Goal: Task Accomplishment & Management: Manage account settings

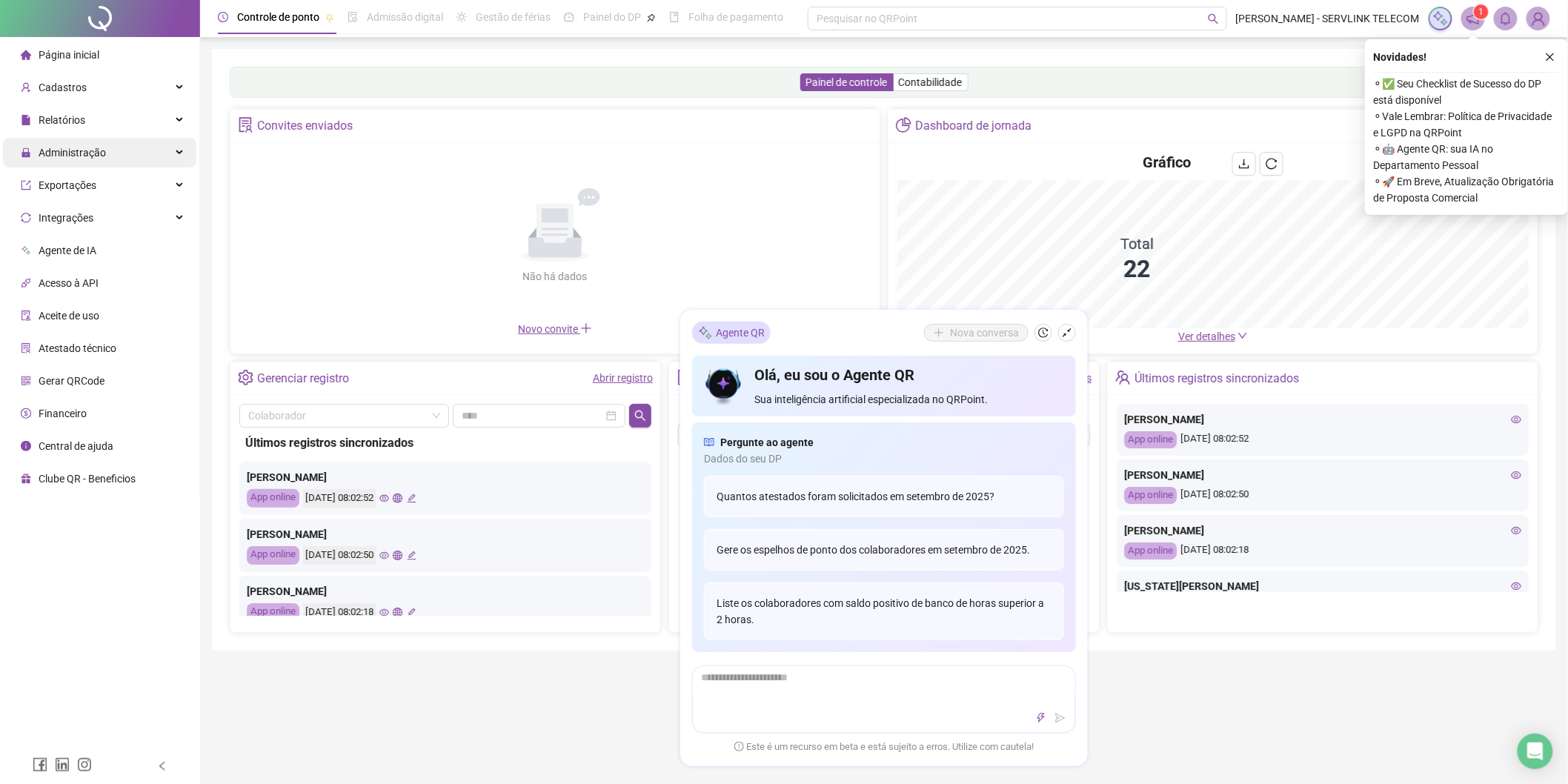
click at [104, 164] on div "Administração" at bounding box center [99, 153] width 193 height 30
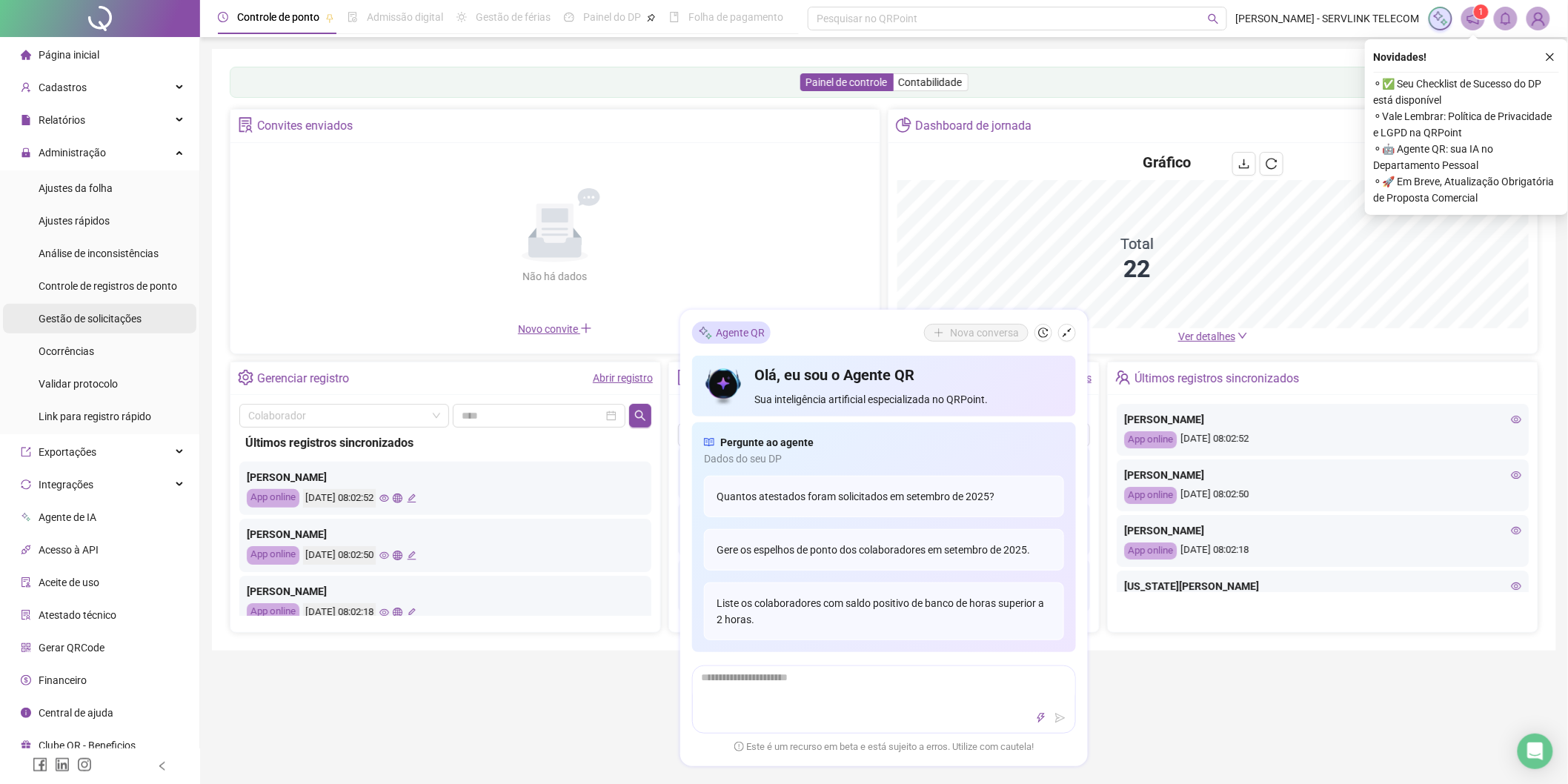
click at [81, 323] on span "Gestão de solicitações" at bounding box center [90, 318] width 103 height 12
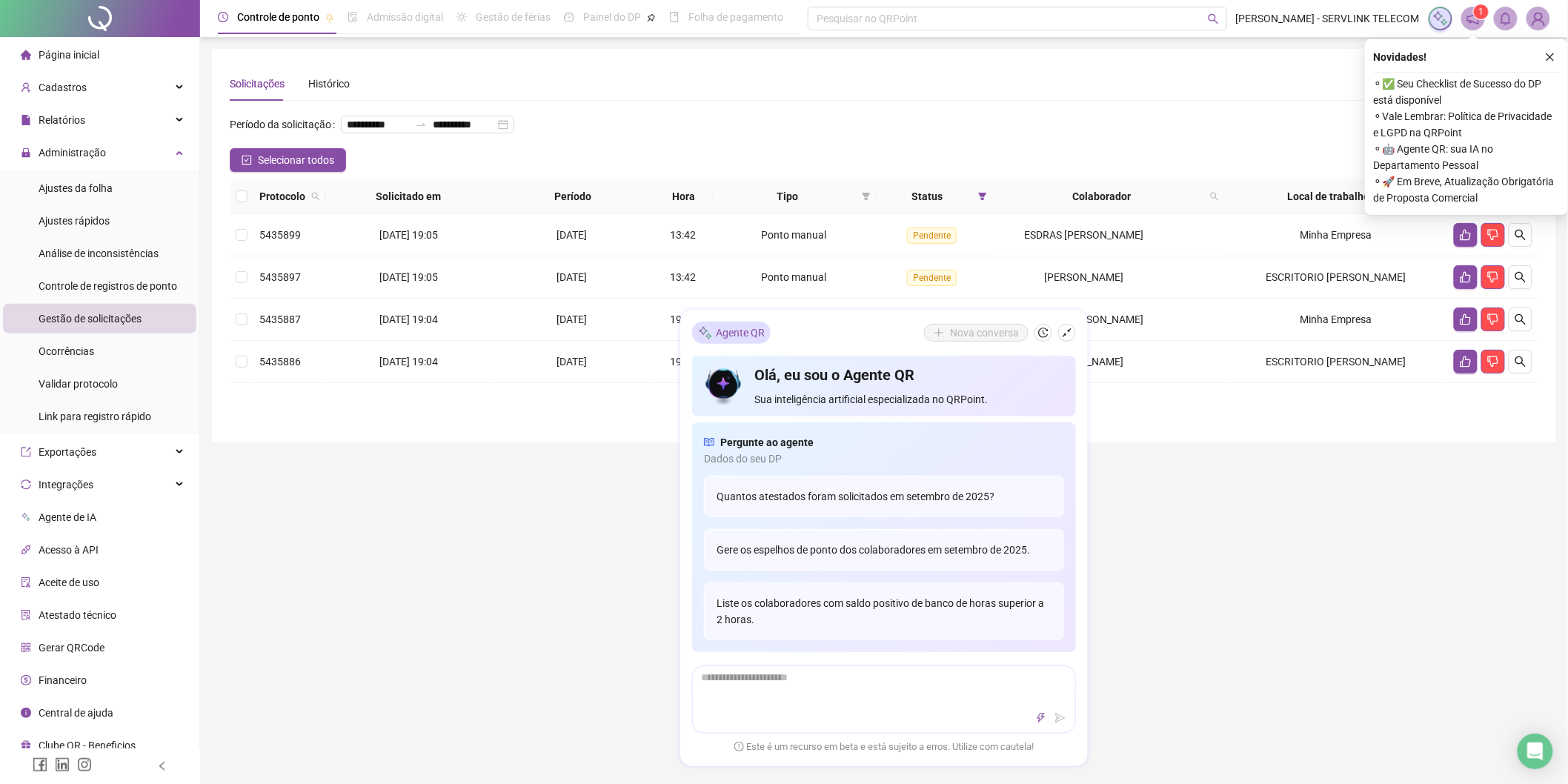
click at [1246, 597] on div "**********" at bounding box center [884, 481] width 1368 height 962
click at [1072, 330] on button "button" at bounding box center [1067, 333] width 18 height 18
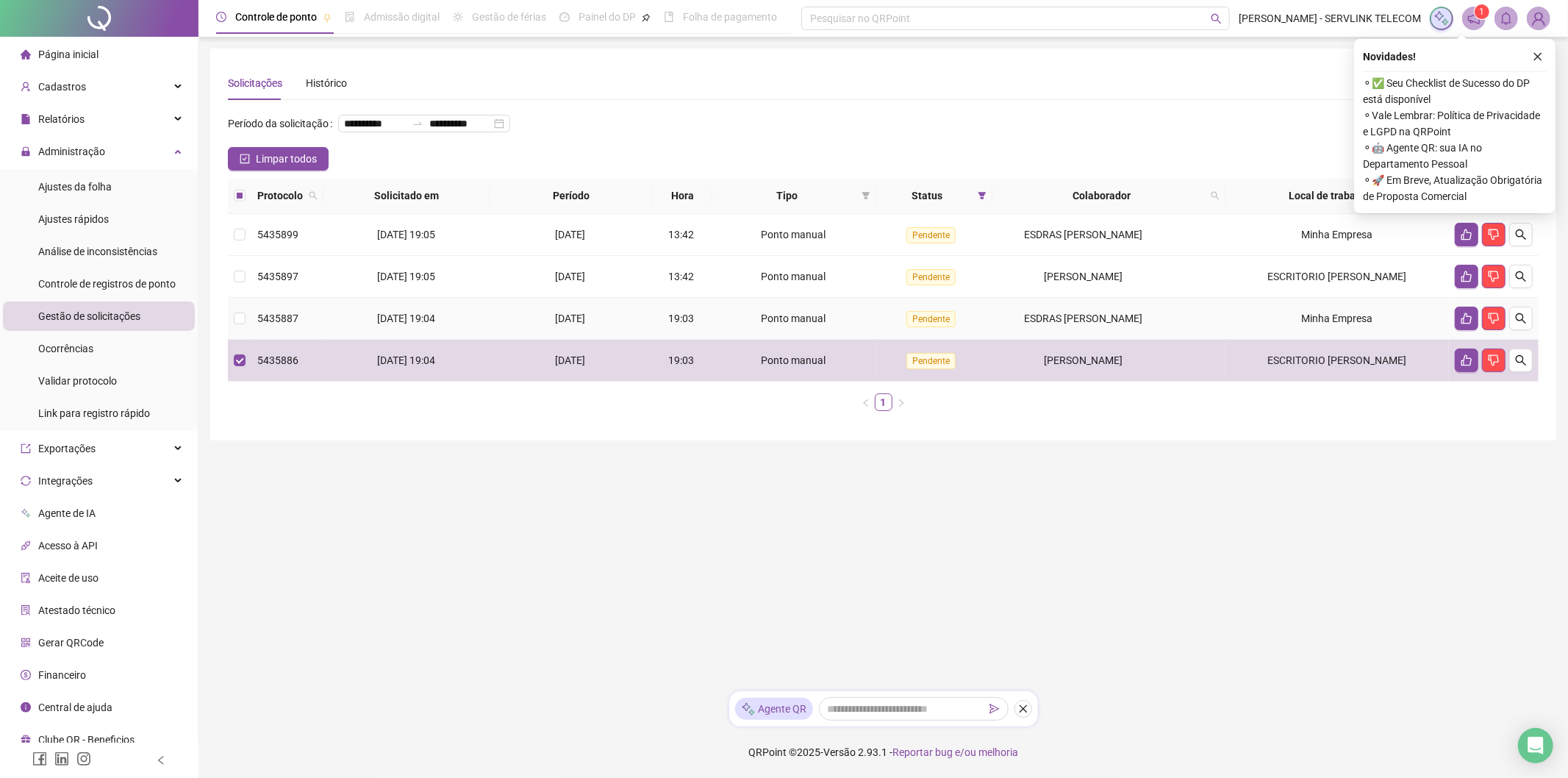
click at [238, 307] on td at bounding box center [239, 318] width 24 height 42
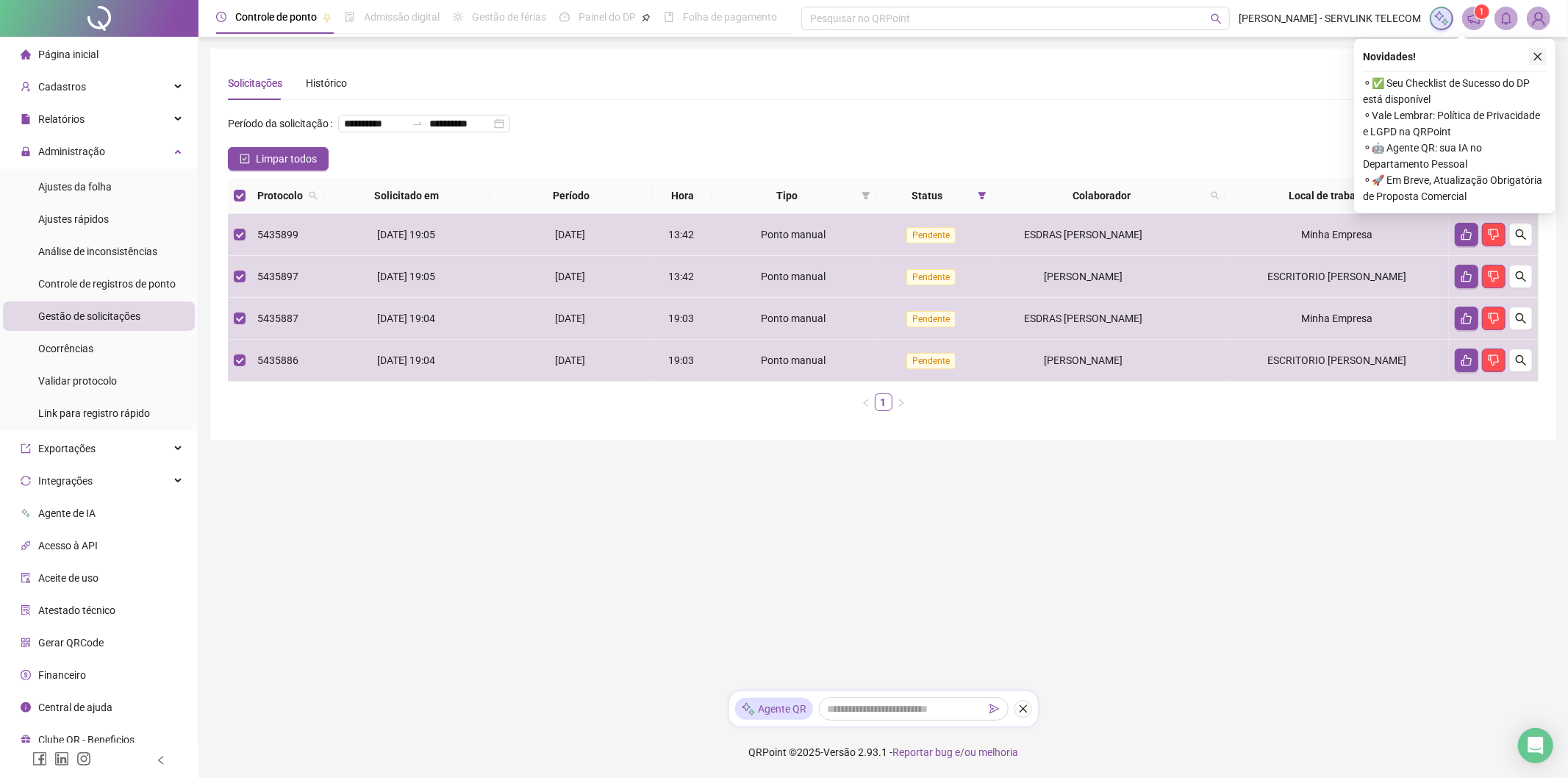
click at [1532, 55] on icon "close" at bounding box center [1537, 56] width 11 height 11
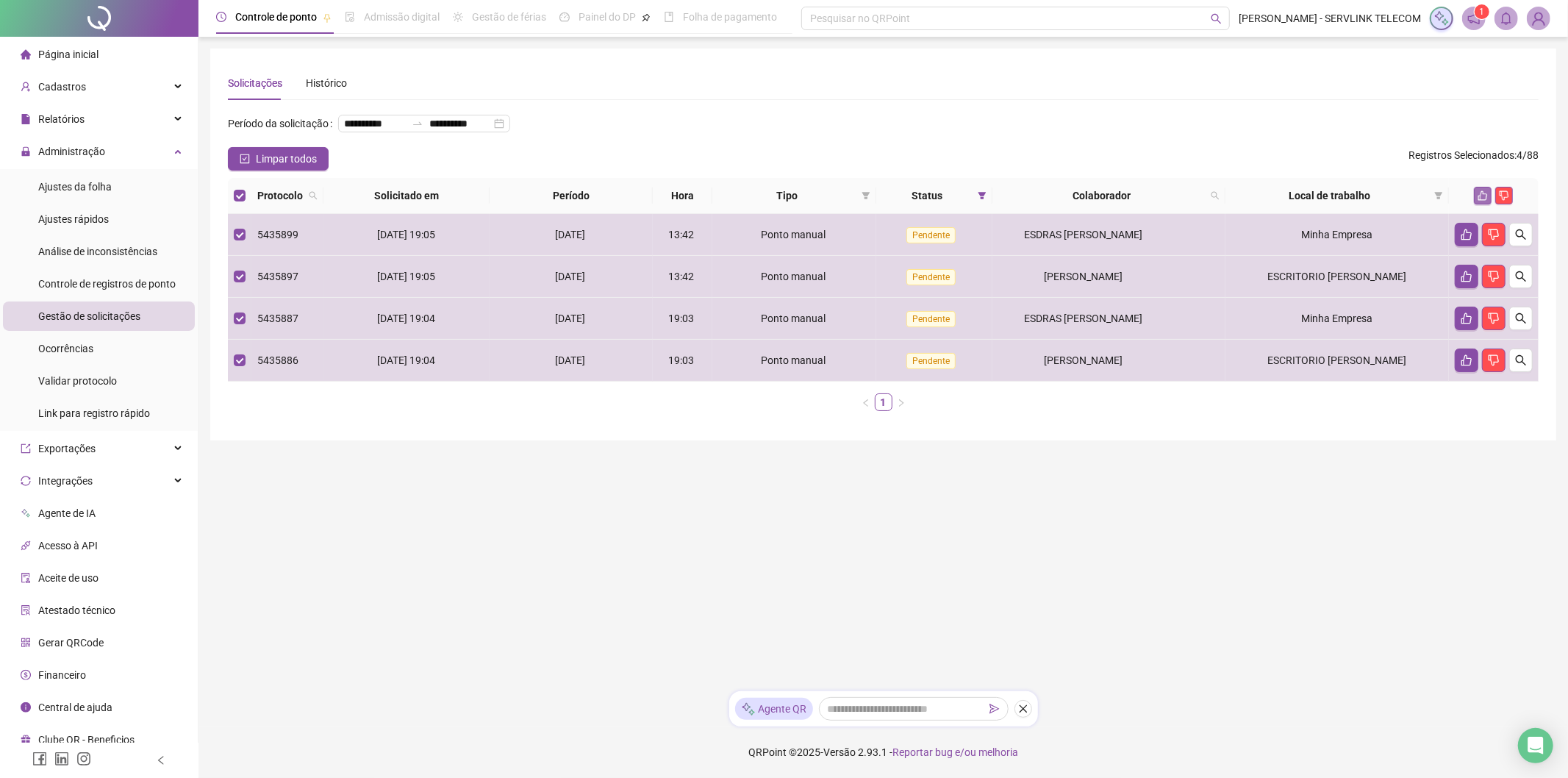
click at [1479, 191] on icon "like" at bounding box center [1482, 195] width 11 height 11
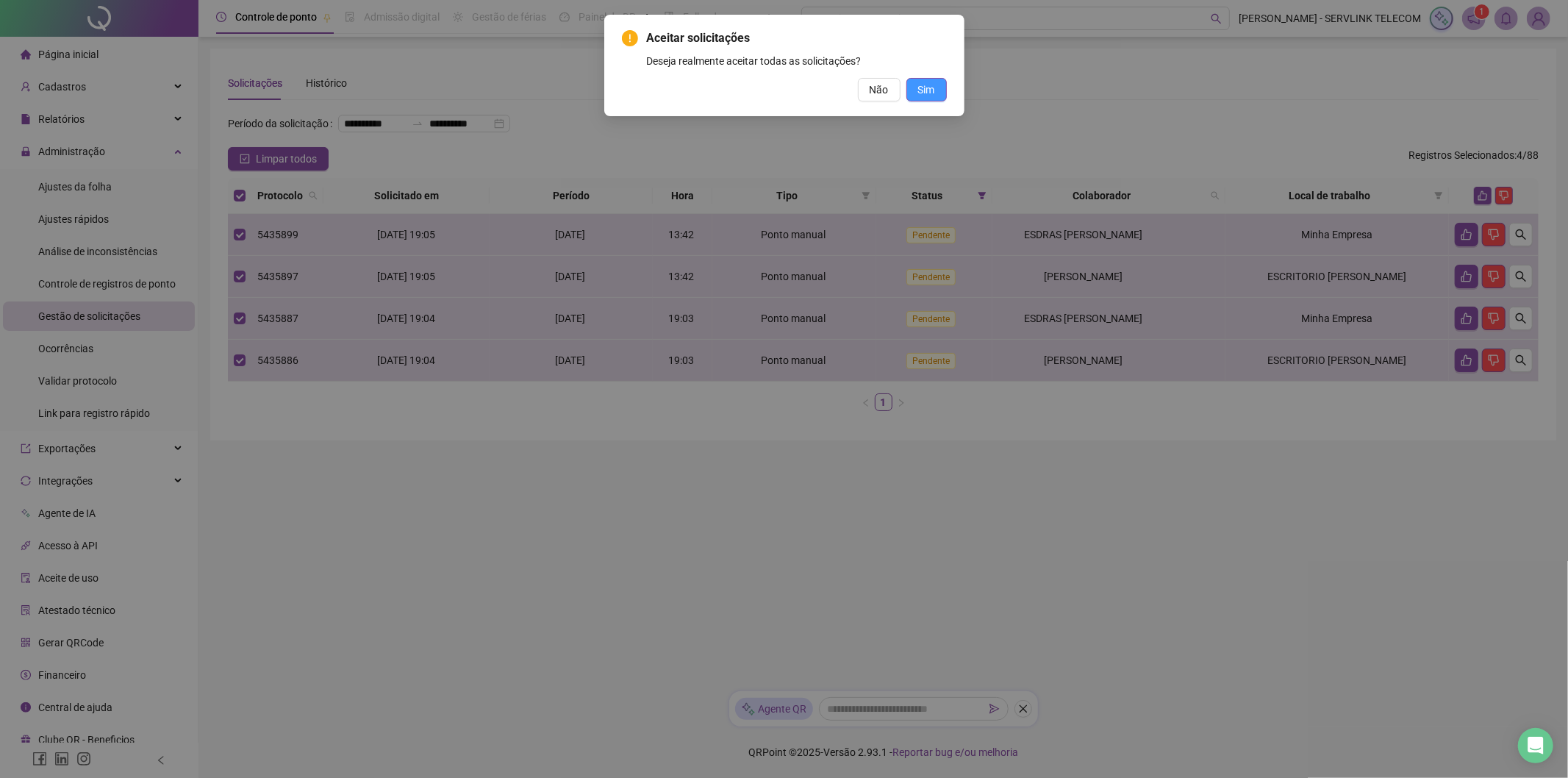
click at [922, 95] on span "Sim" at bounding box center [926, 90] width 17 height 16
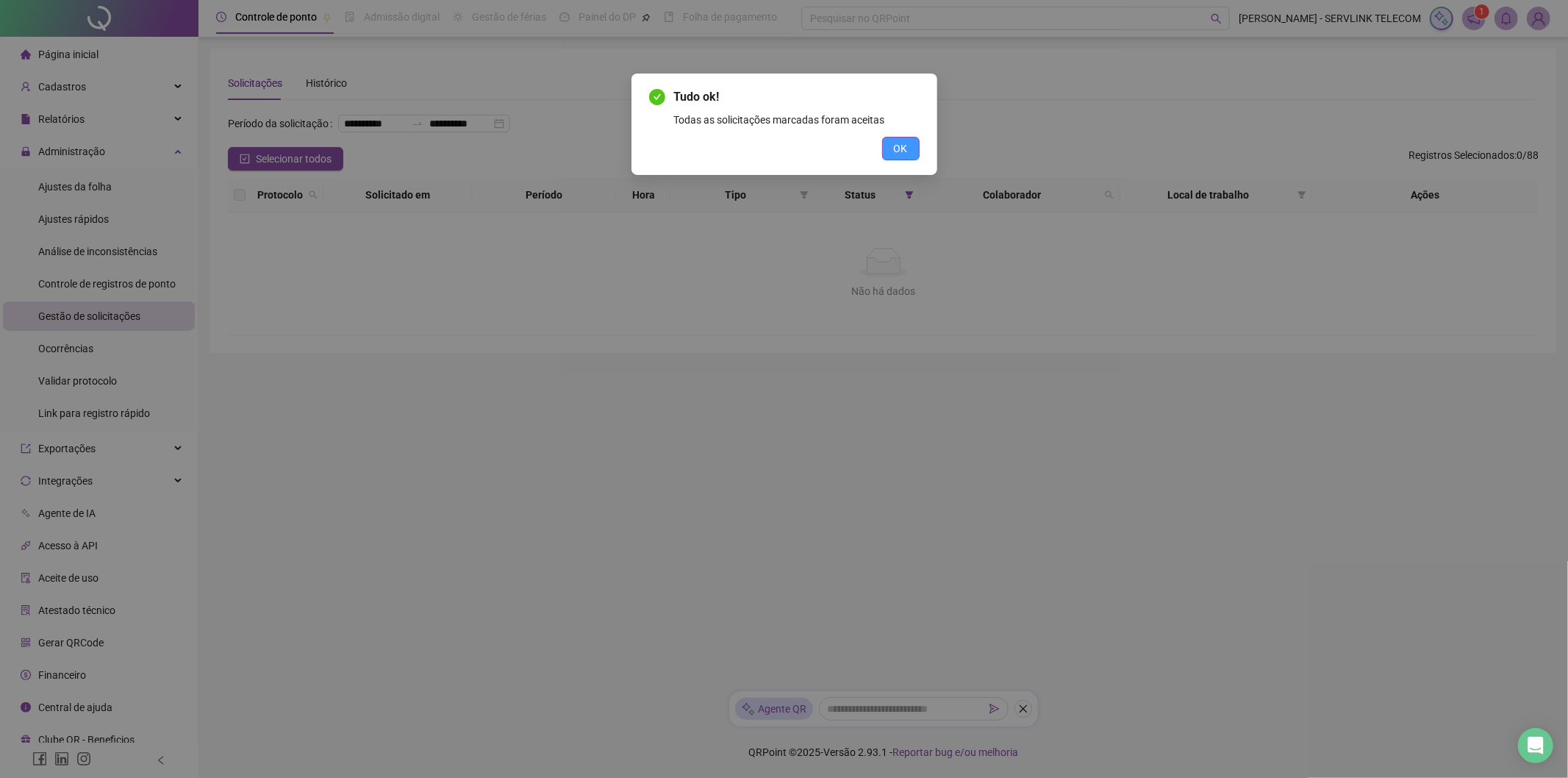
click at [906, 148] on span "OK" at bounding box center [900, 148] width 14 height 16
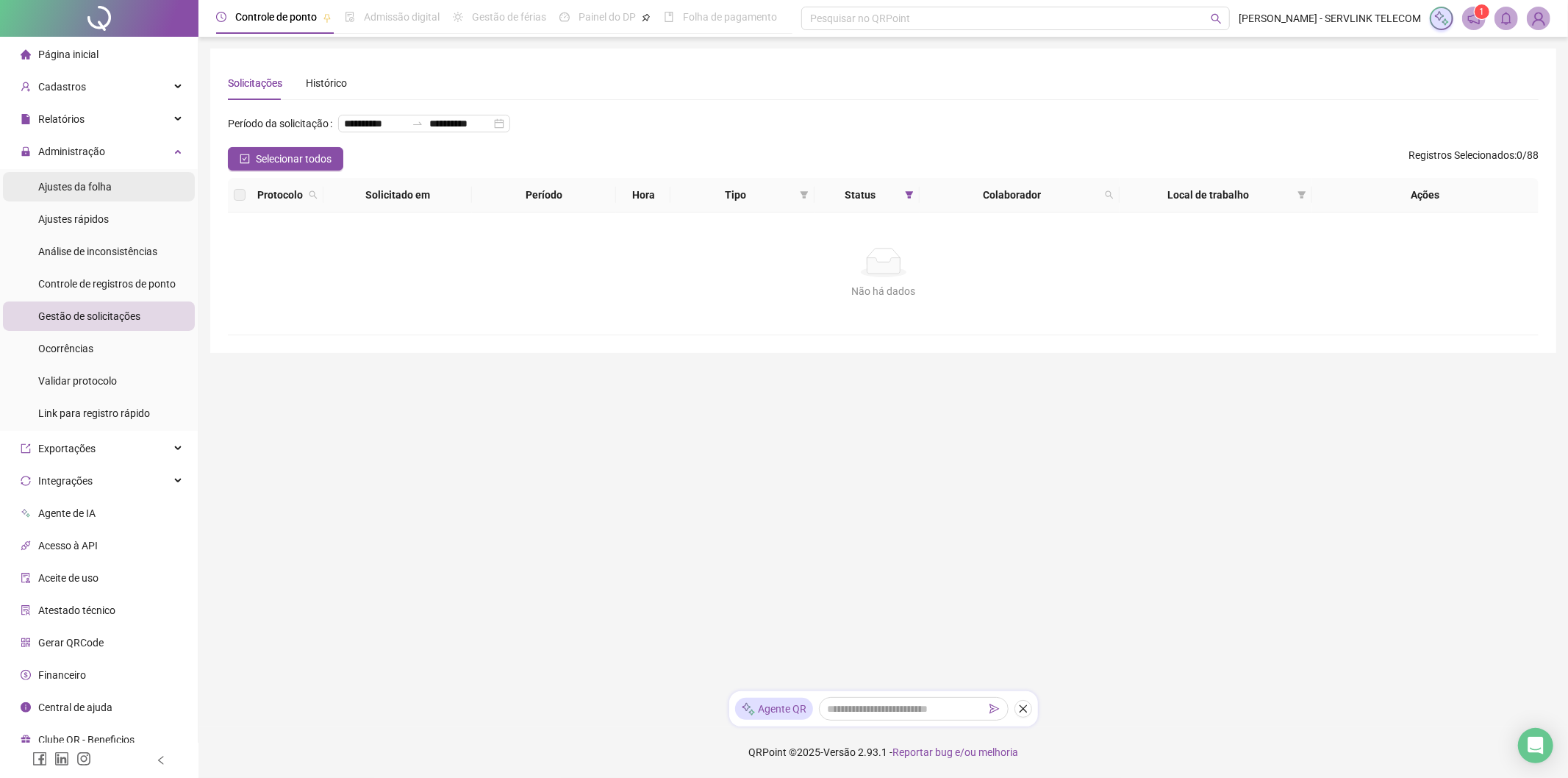
click at [107, 189] on span "Ajustes da folha" at bounding box center [75, 187] width 73 height 11
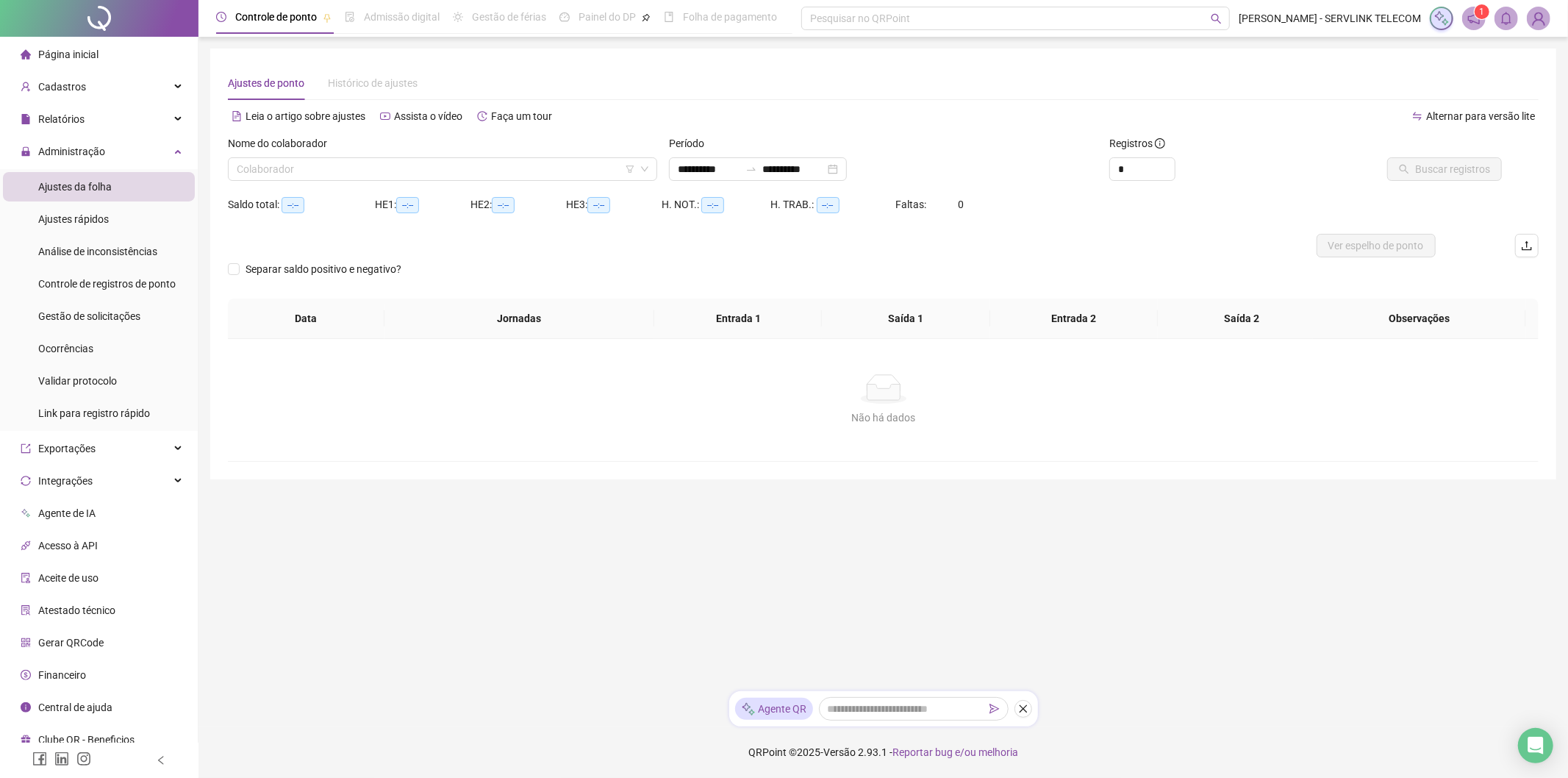
type input "**********"
click at [576, 182] on div "Nome do colaborador Colaborador" at bounding box center [442, 164] width 441 height 57
click at [556, 178] on input "search" at bounding box center [435, 169] width 399 height 22
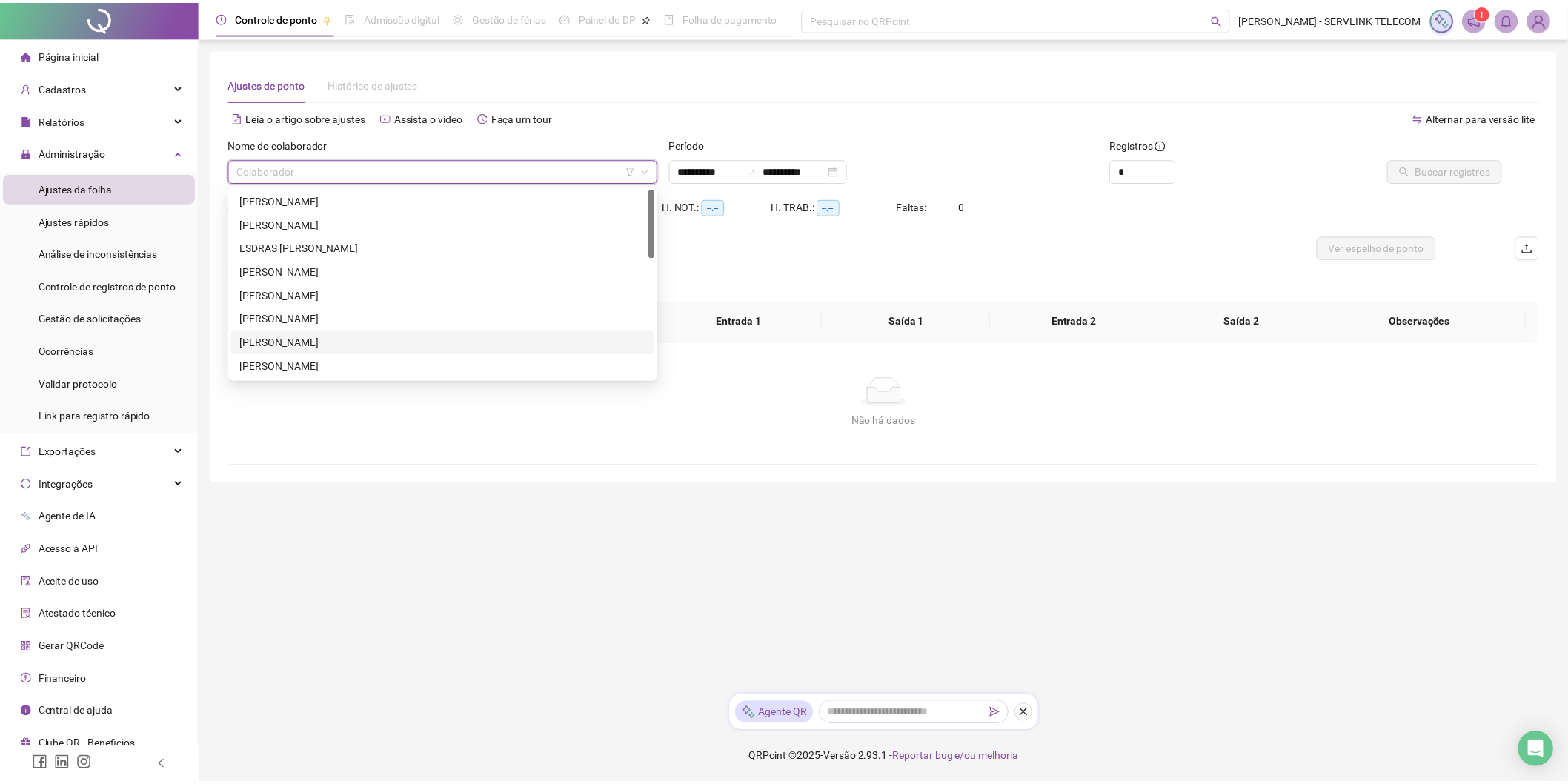
scroll to position [82, 0]
click at [301, 353] on div "[PERSON_NAME]" at bounding box center [446, 355] width 409 height 16
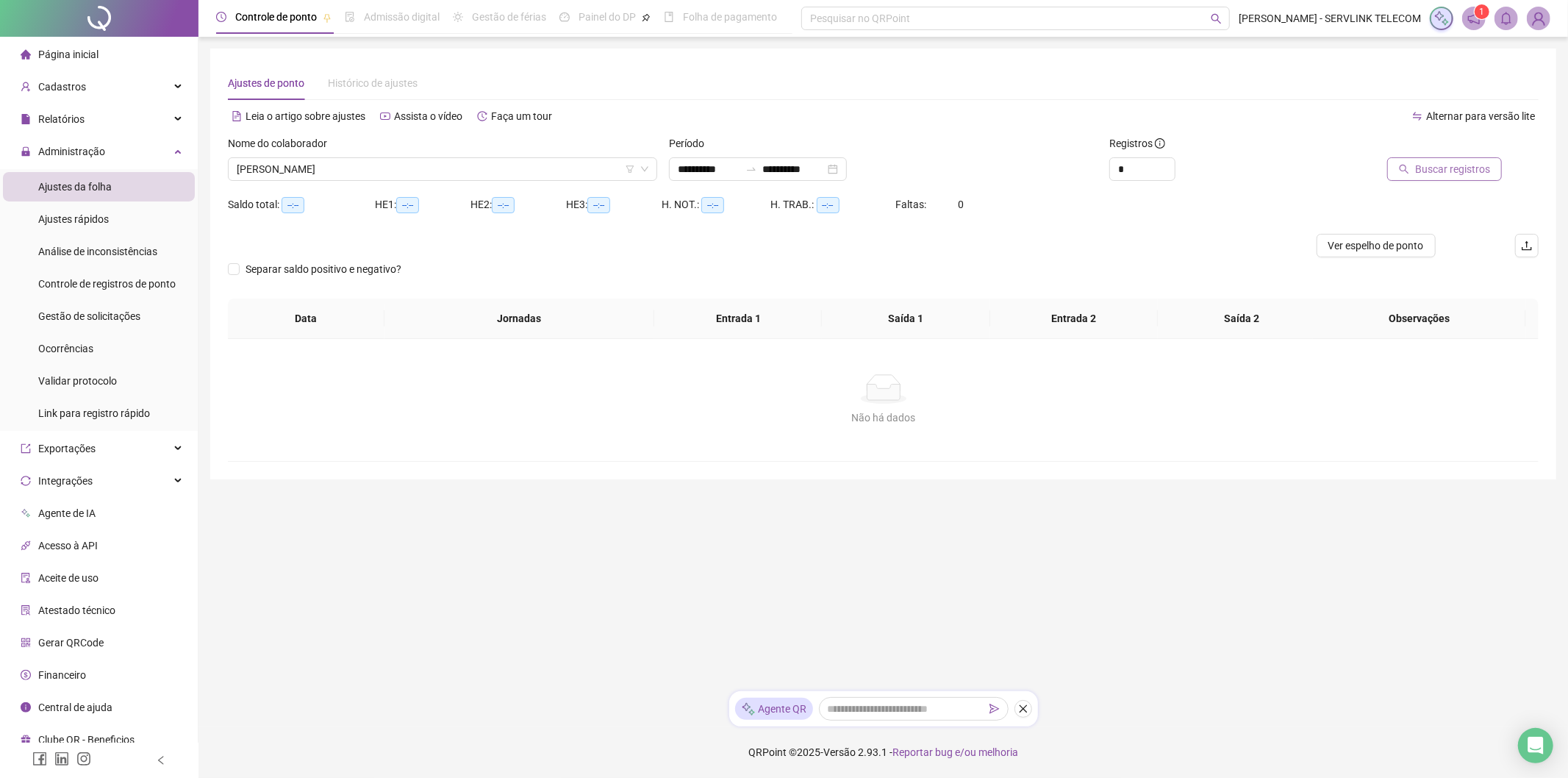
click at [1473, 171] on span "Buscar registros" at bounding box center [1452, 169] width 75 height 16
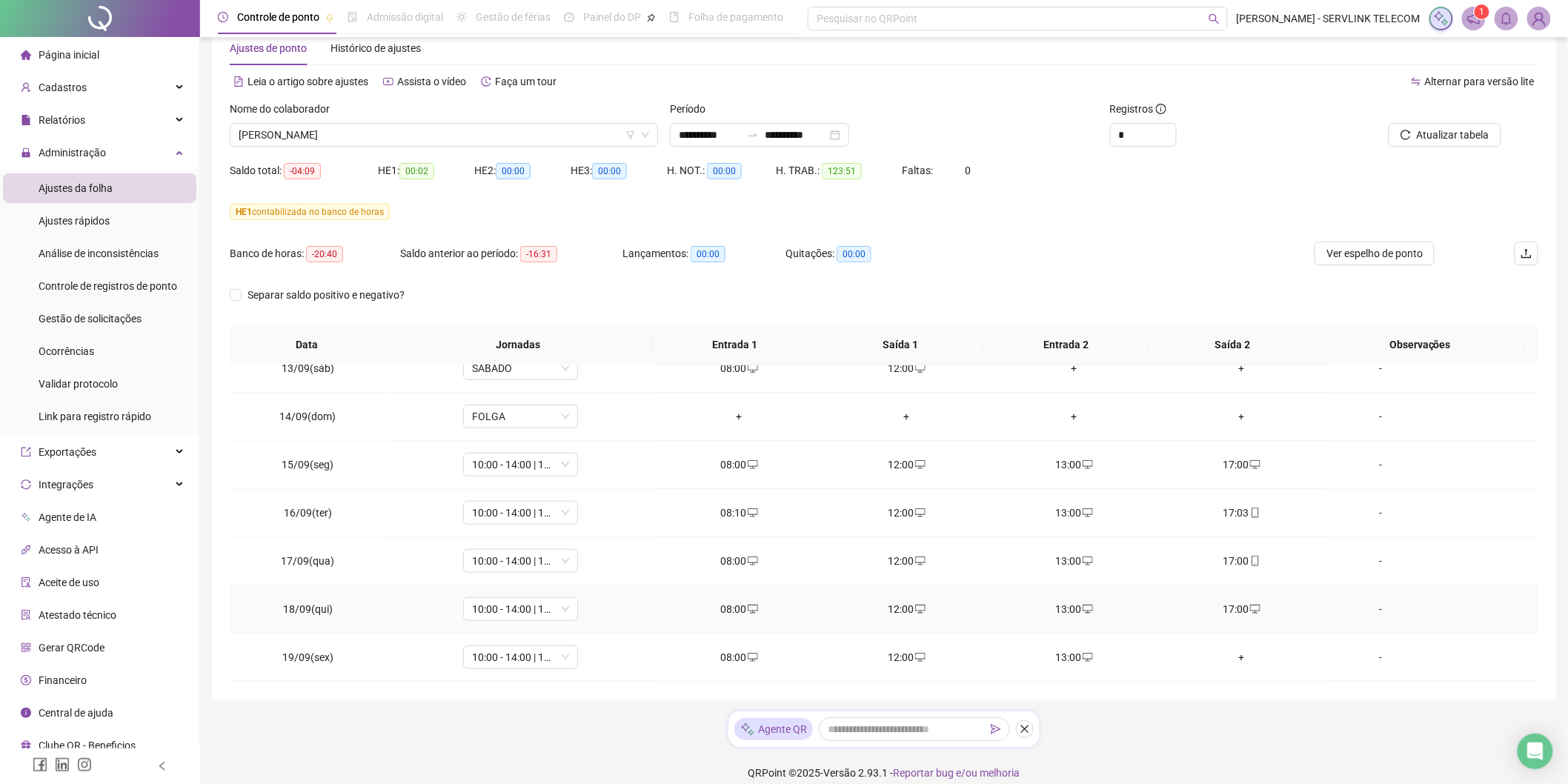
scroll to position [49, 0]
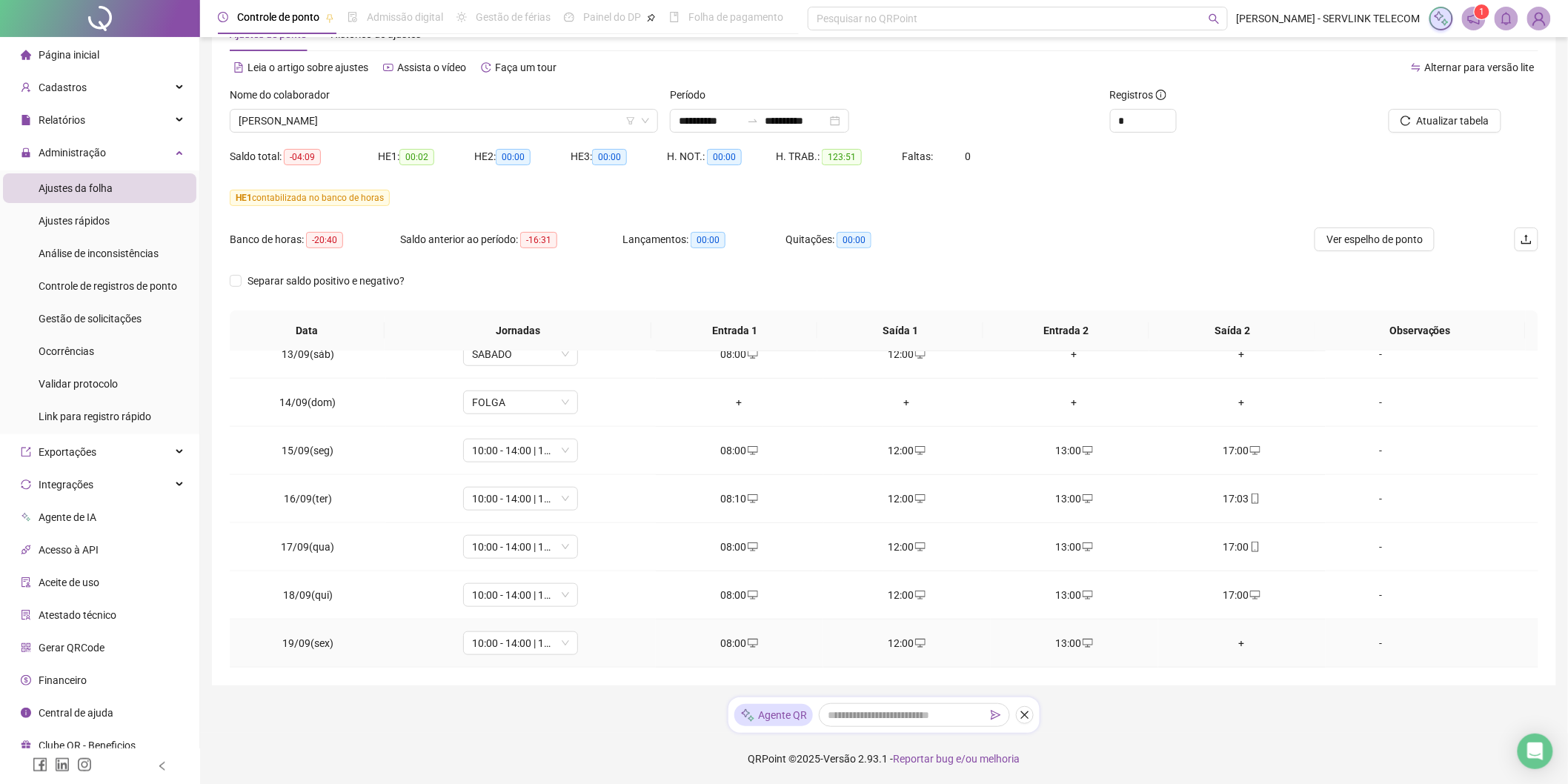
click at [1236, 642] on div "+" at bounding box center [1242, 643] width 144 height 16
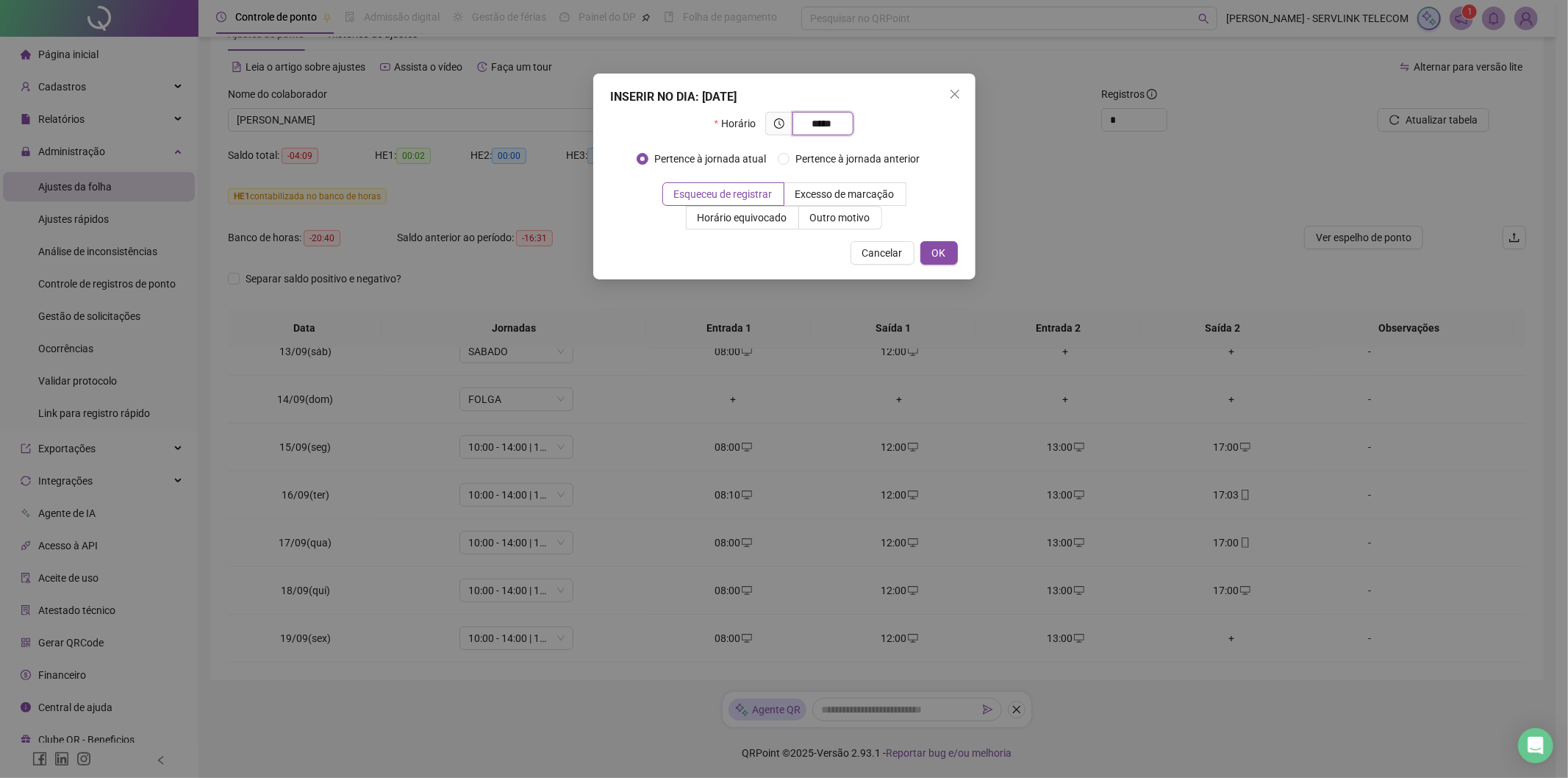
type input "*****"
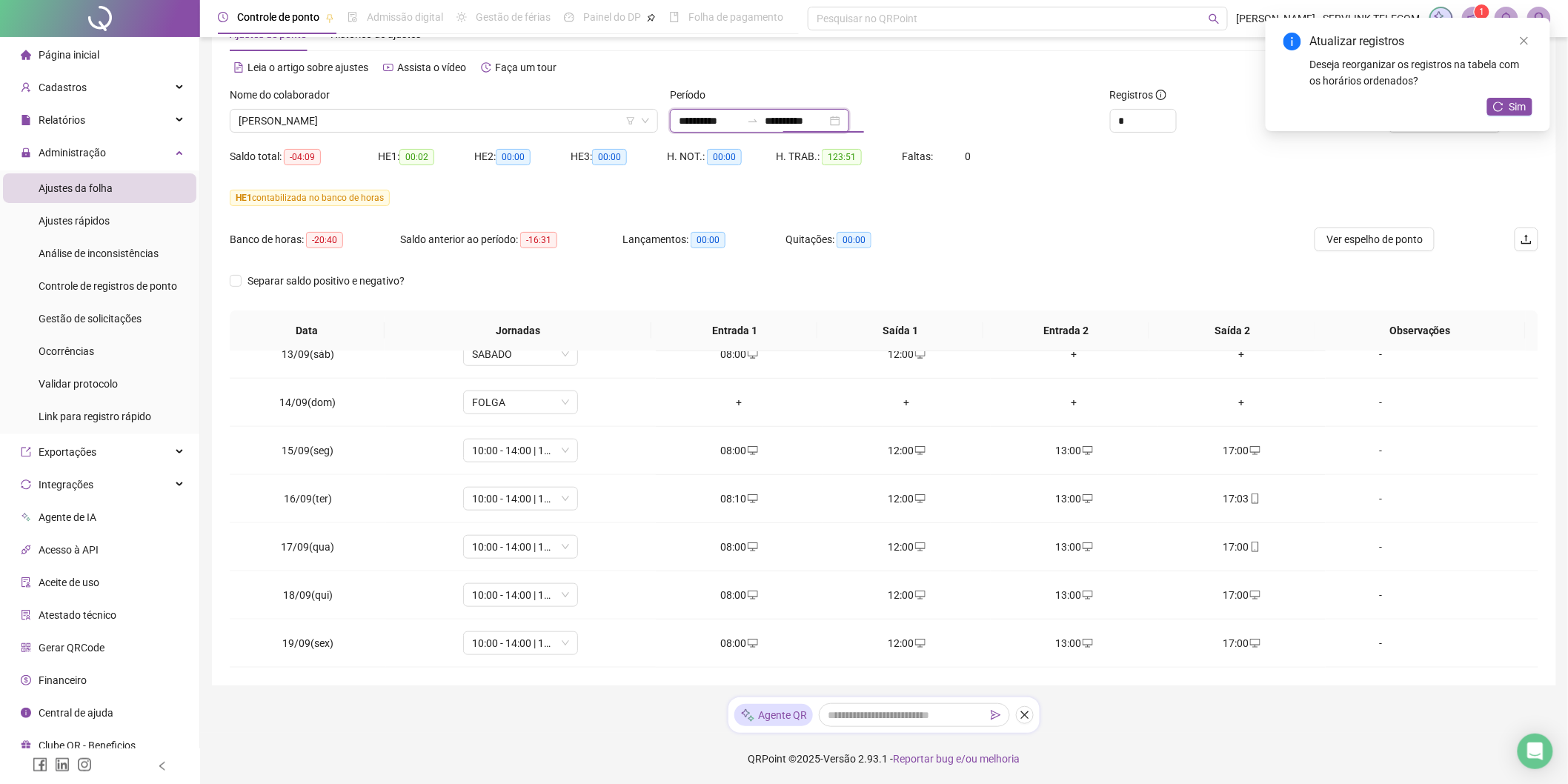
click at [827, 114] on input "**********" at bounding box center [796, 121] width 62 height 16
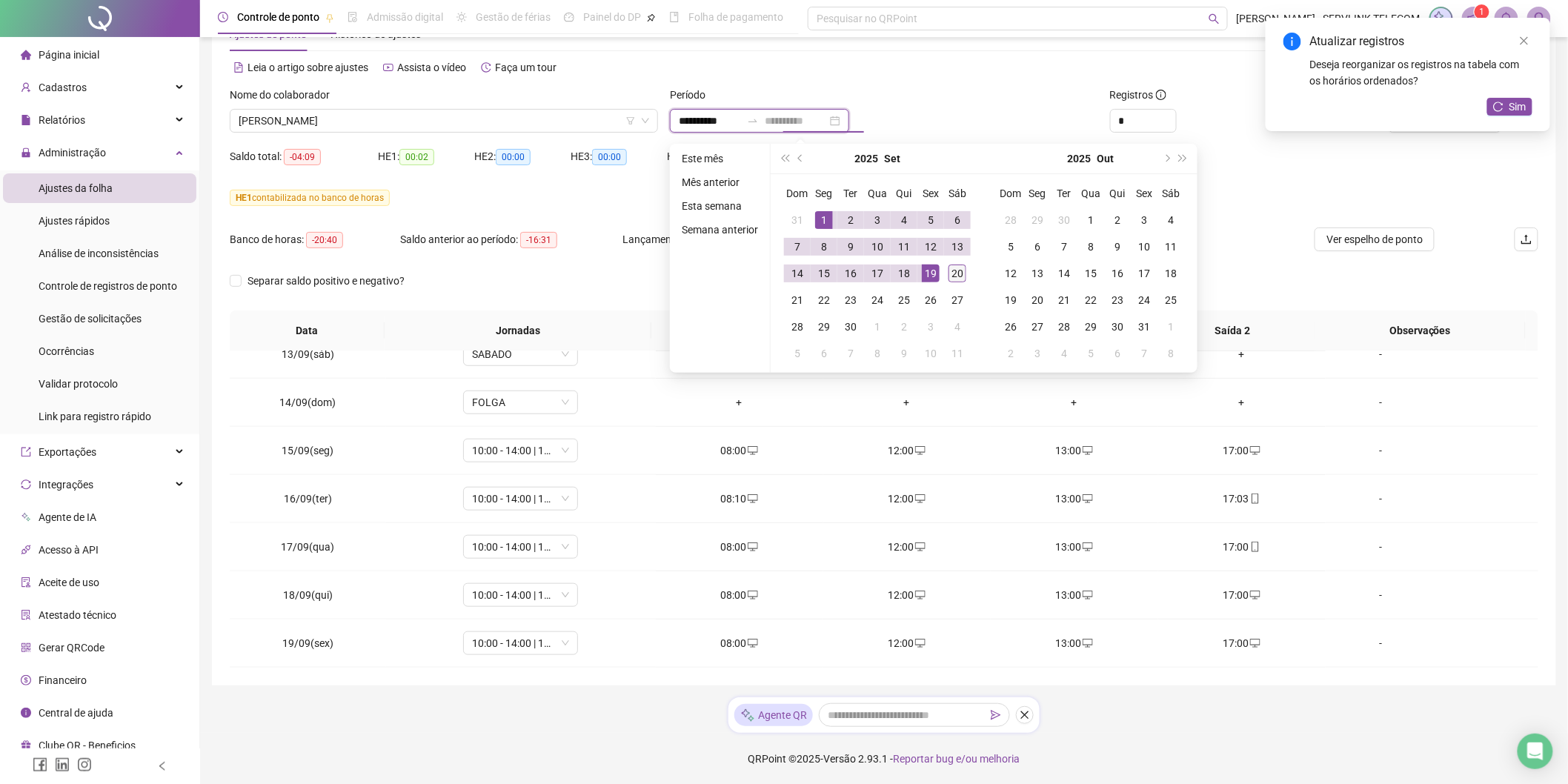
type input "**********"
click at [951, 279] on div "20" at bounding box center [958, 274] width 18 height 18
type input "**********"
click at [827, 216] on div "1" at bounding box center [824, 220] width 18 height 18
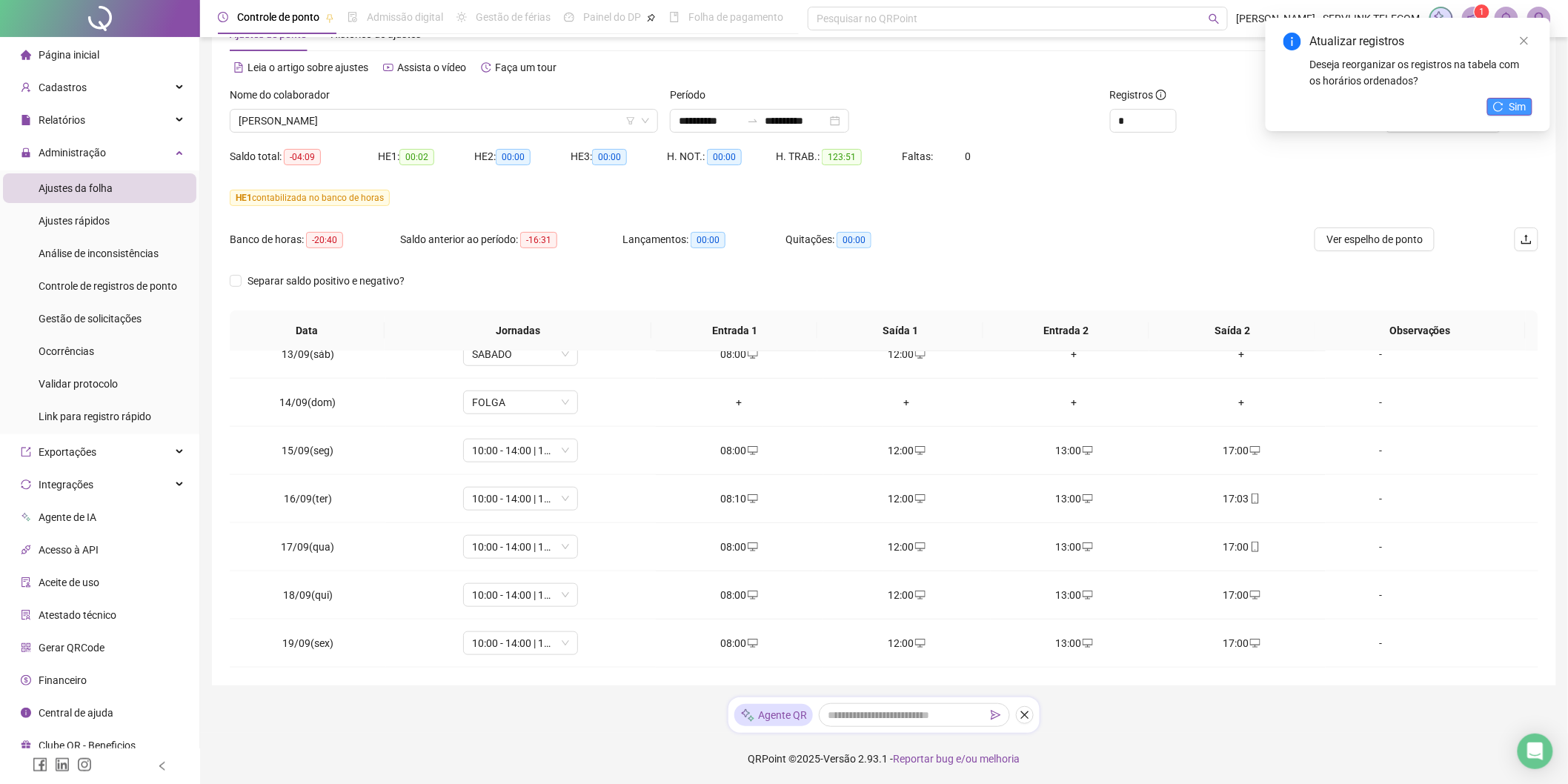
drag, startPoint x: 1516, startPoint y: 101, endPoint x: 1499, endPoint y: 108, distance: 18.4
click at [1516, 101] on span "Sim" at bounding box center [1518, 107] width 17 height 16
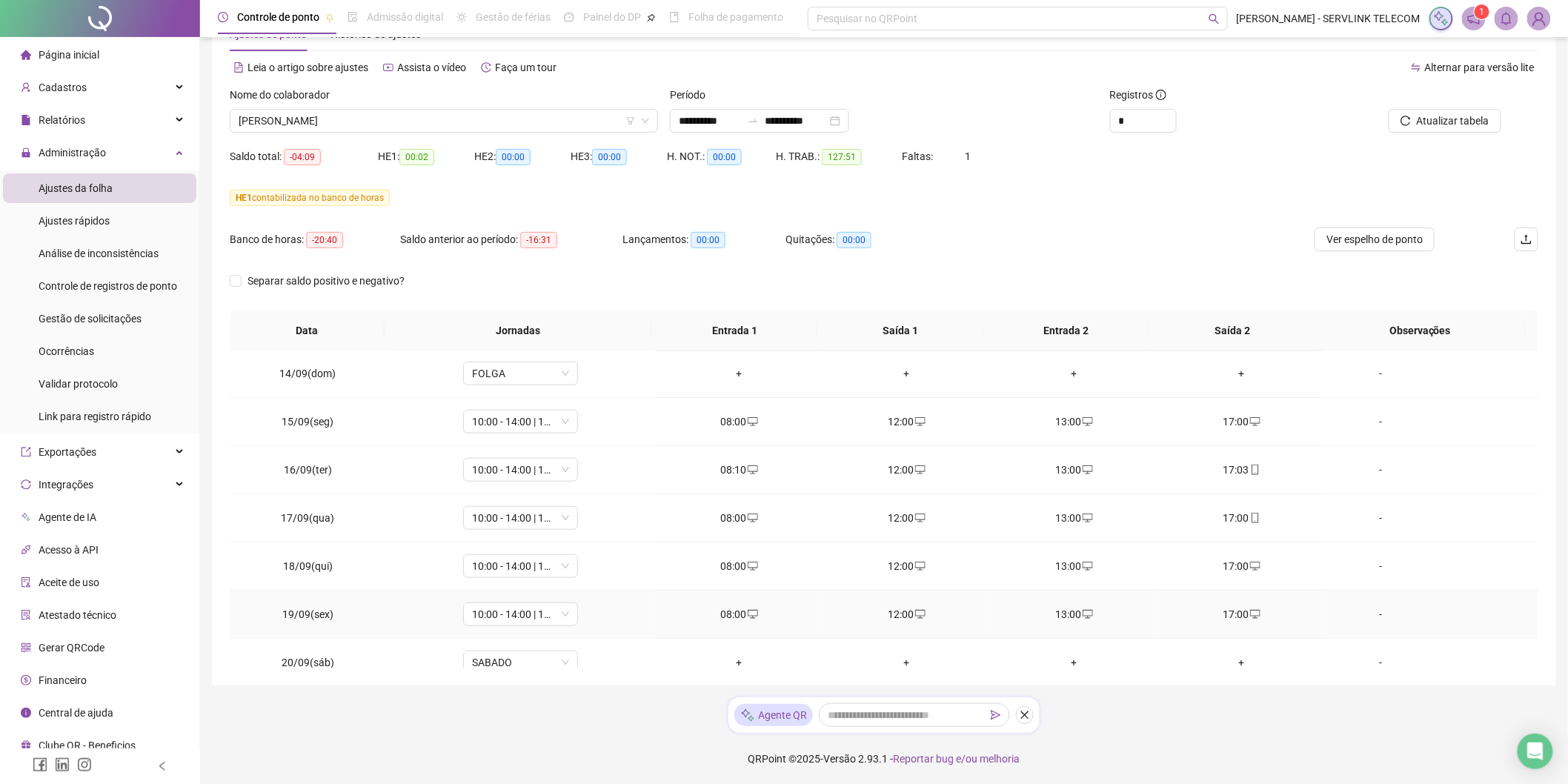
scroll to position [648, 0]
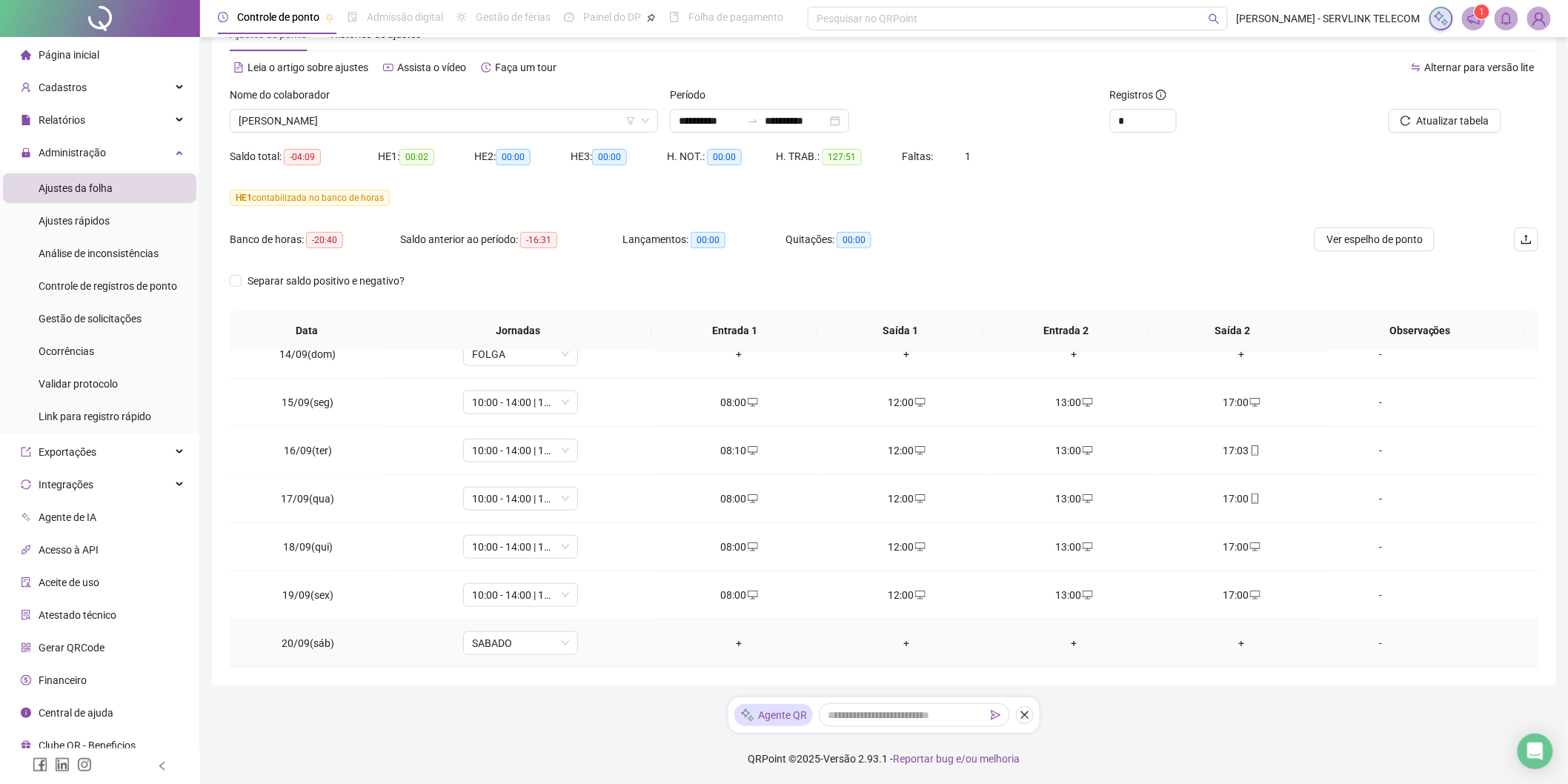
click at [738, 643] on div "+" at bounding box center [739, 643] width 144 height 16
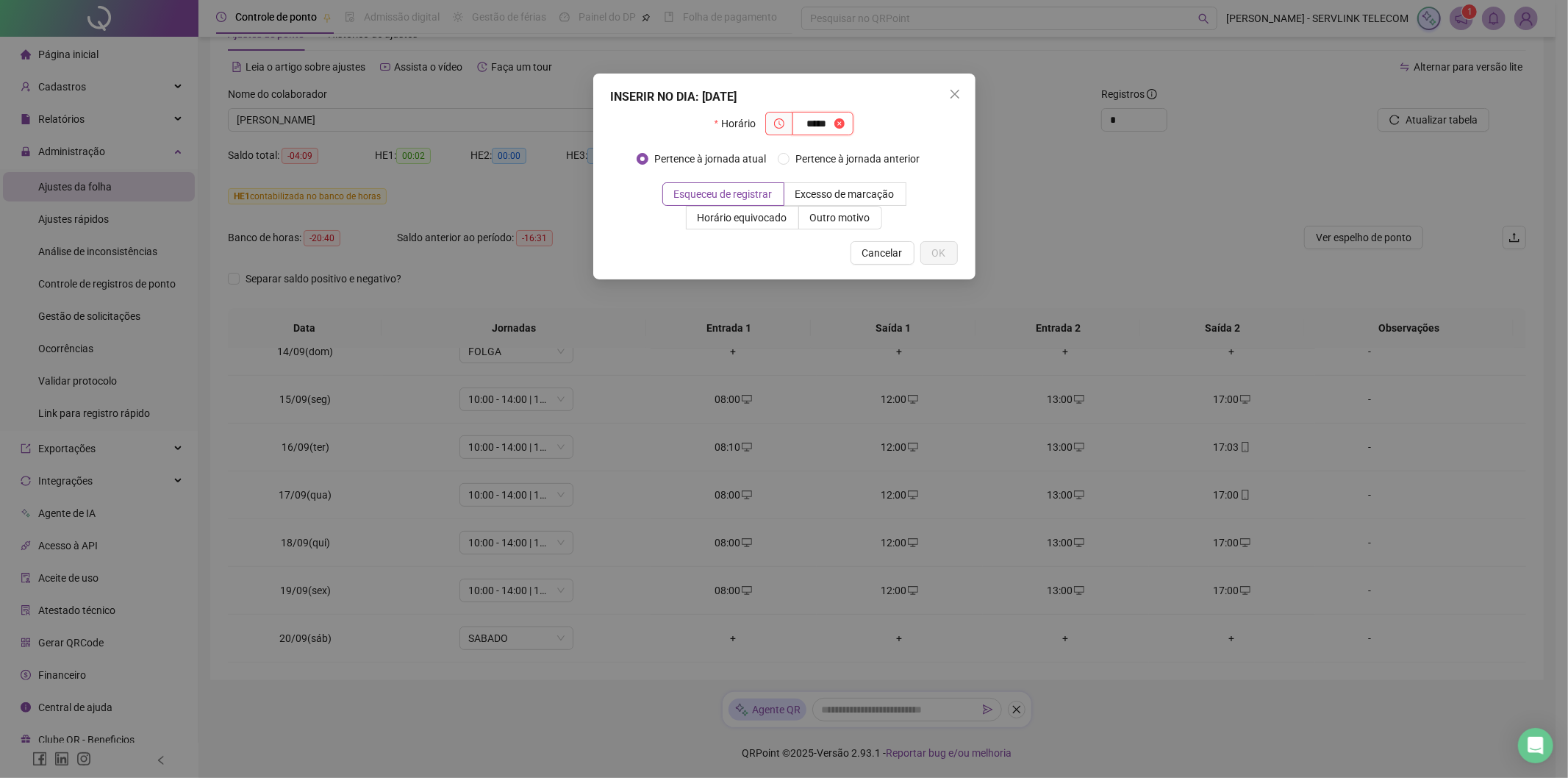
type input "*****"
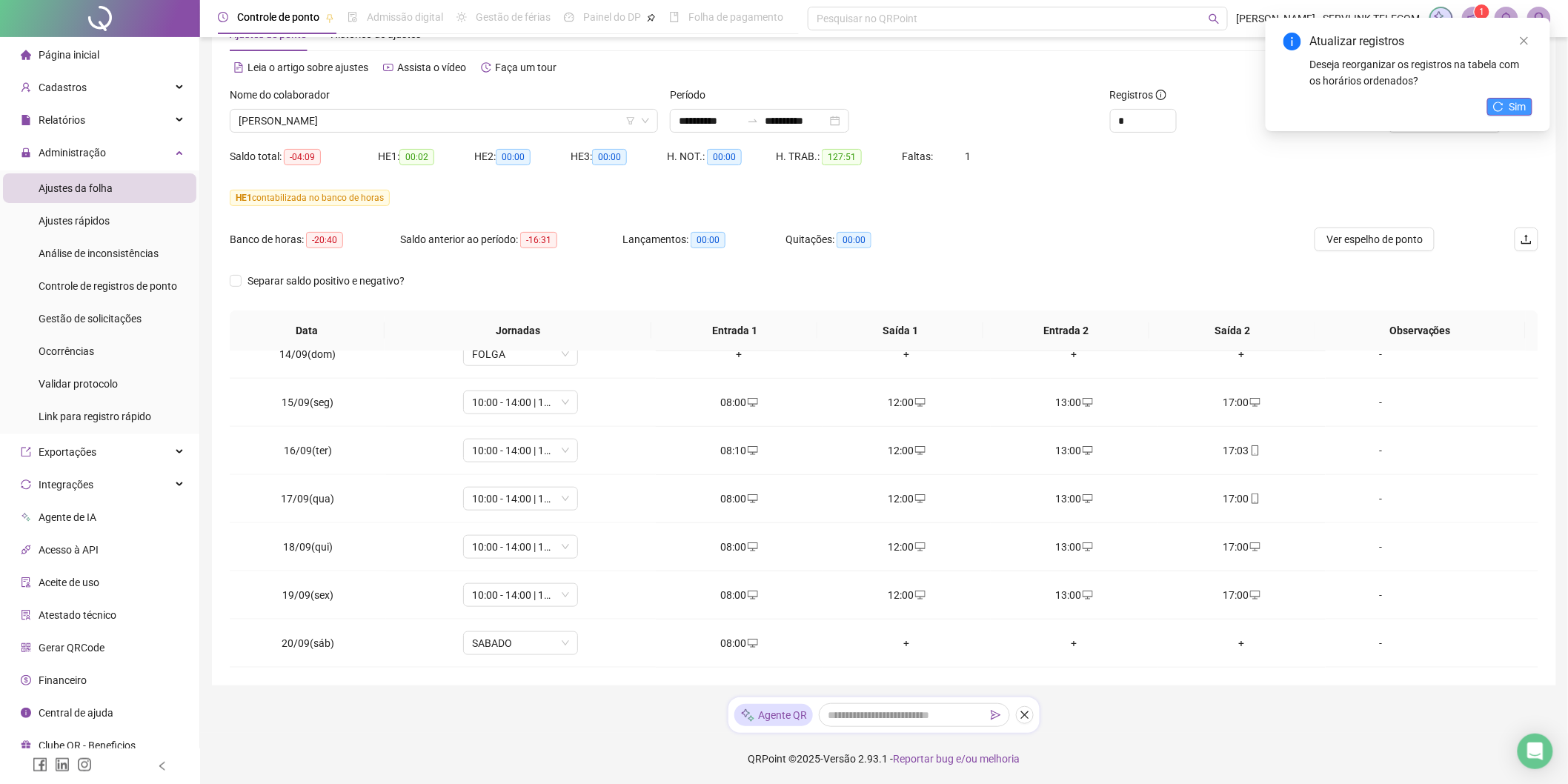
click at [1494, 108] on icon "reload" at bounding box center [1498, 106] width 11 height 11
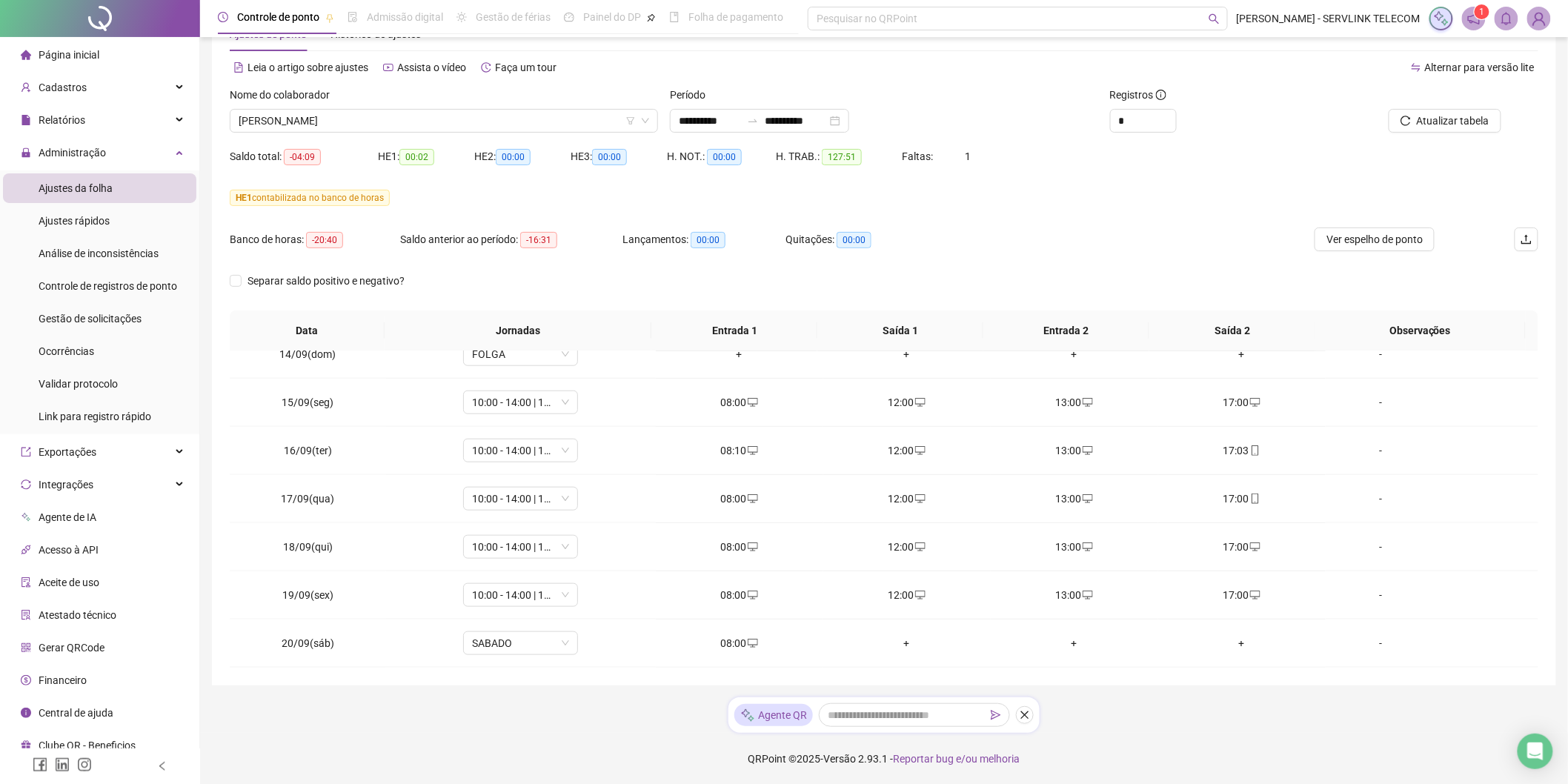
click at [90, 52] on span "Página inicial" at bounding box center [69, 54] width 61 height 12
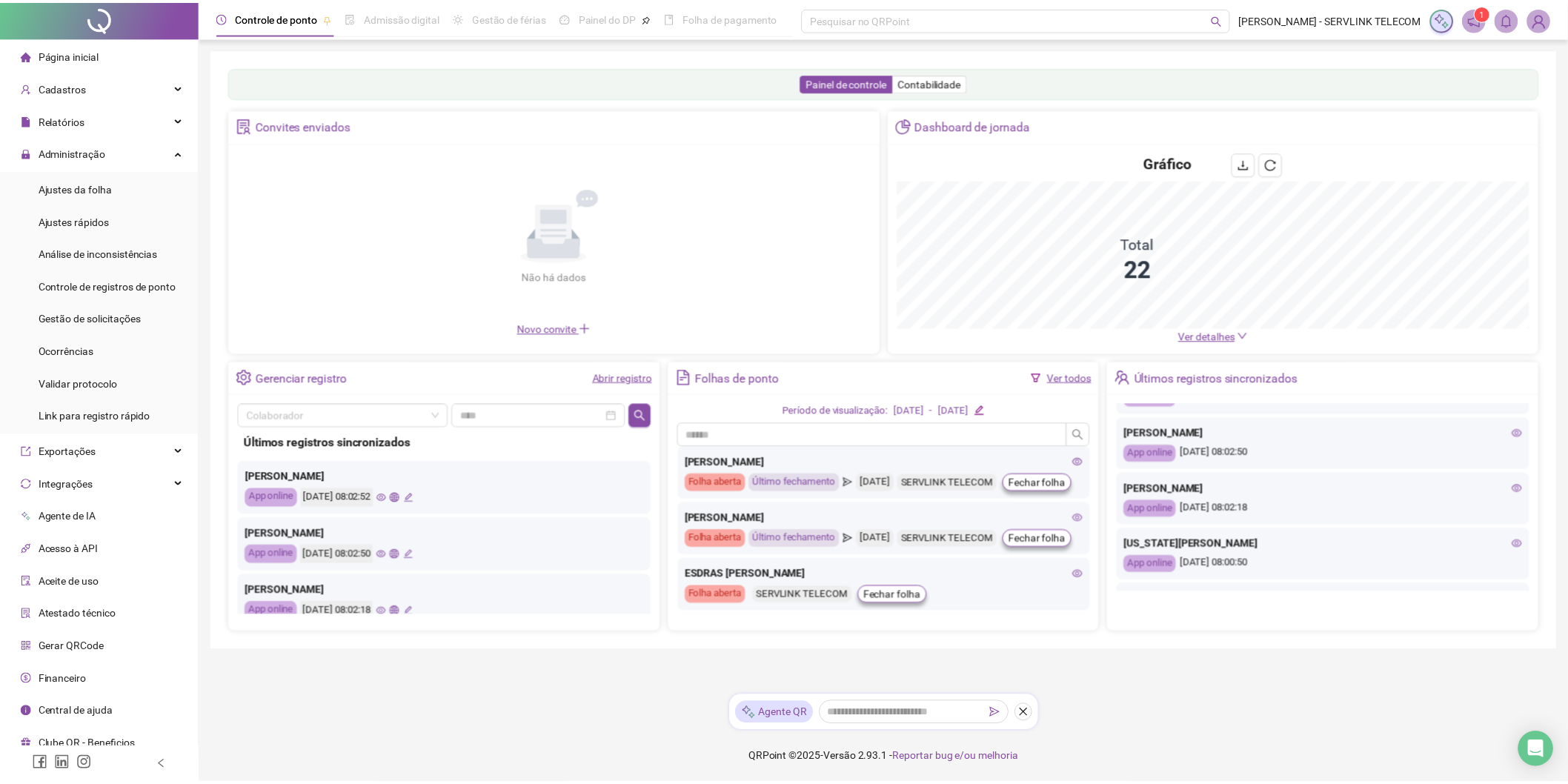
scroll to position [82, 0]
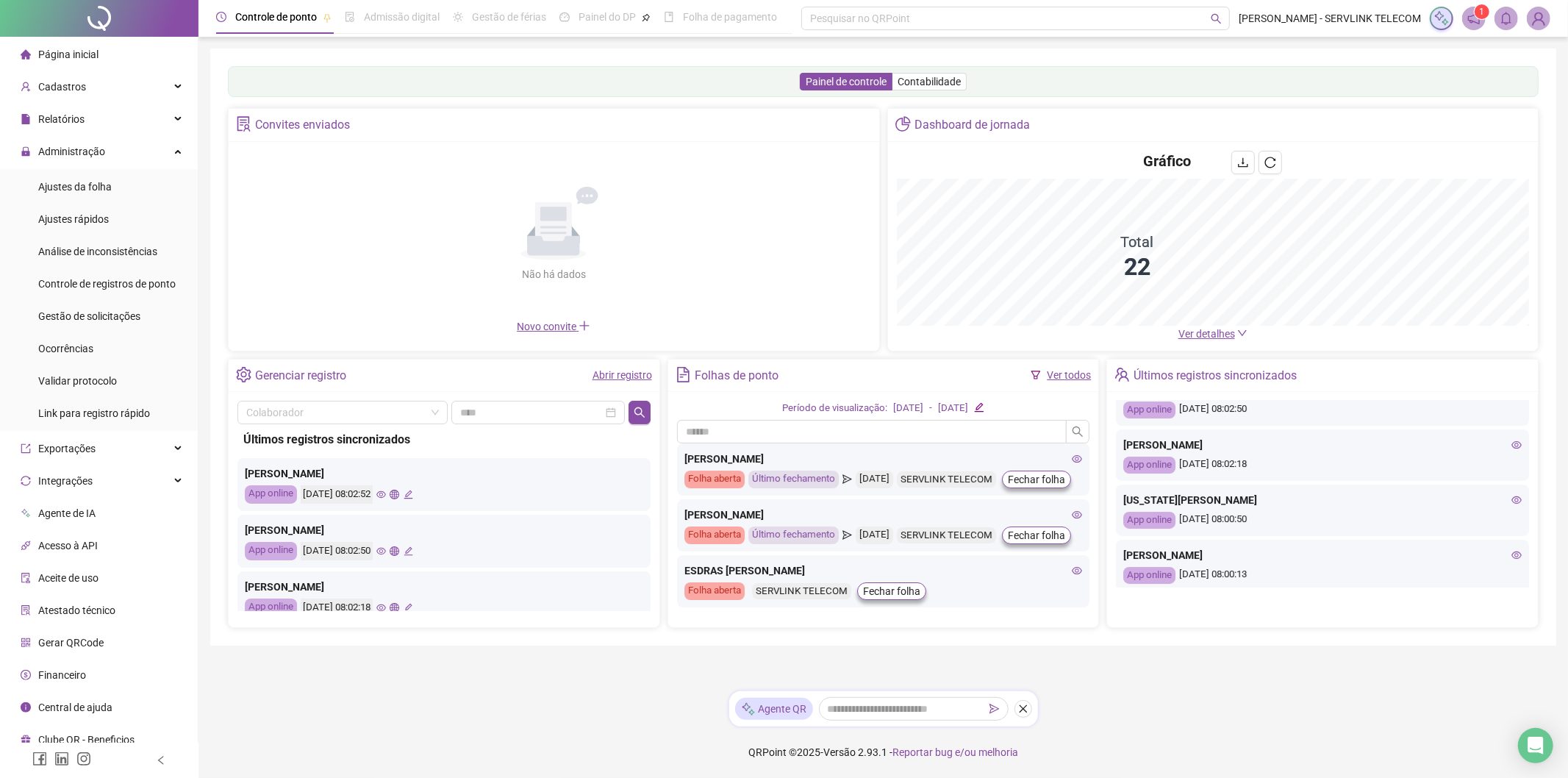
click at [1511, 444] on icon "eye" at bounding box center [1516, 444] width 11 height 7
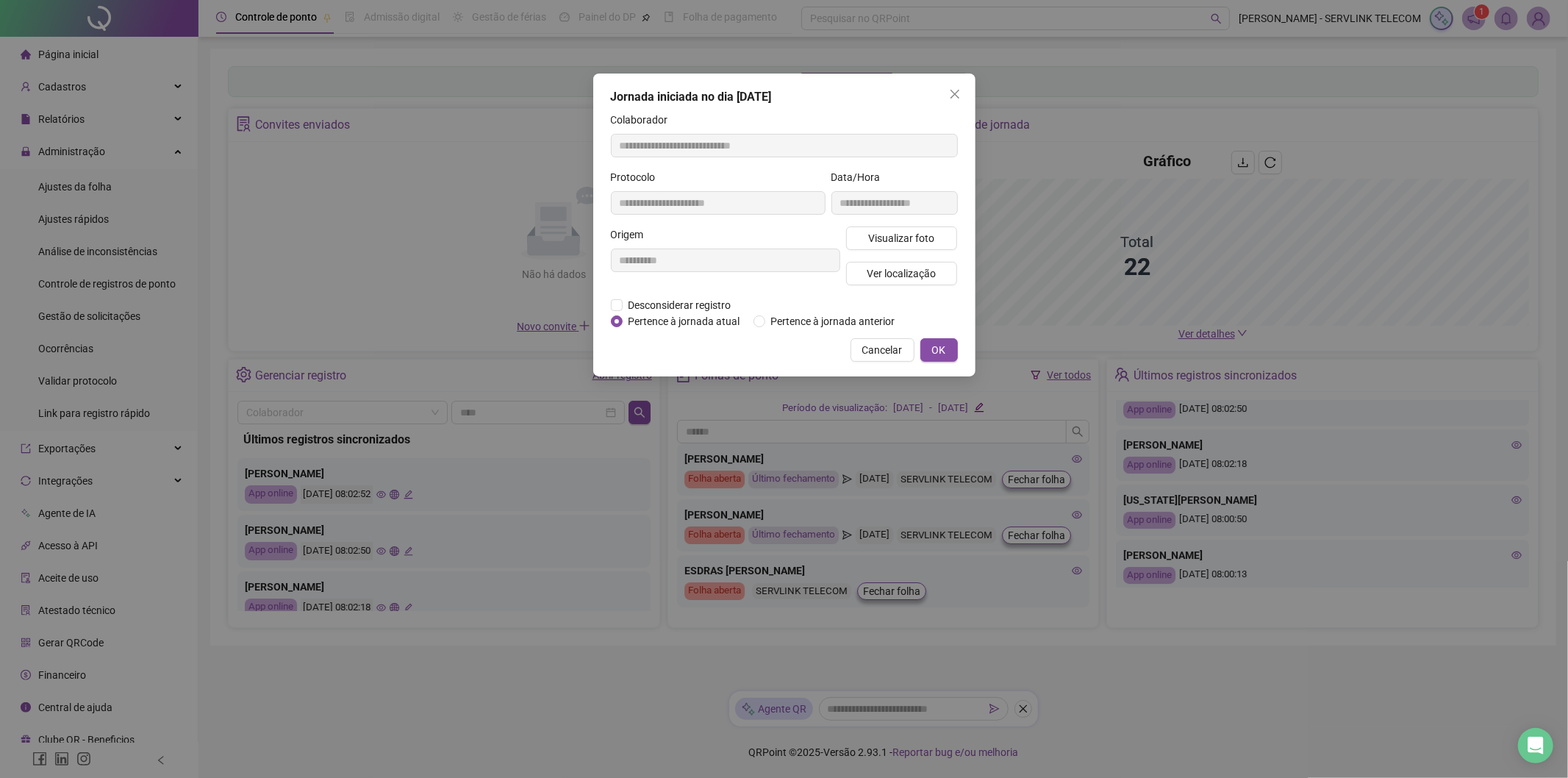
click at [877, 257] on div "Visualizar foto Ver localização" at bounding box center [902, 262] width 117 height 71
click at [892, 245] on span "Visualizar foto" at bounding box center [900, 238] width 66 height 16
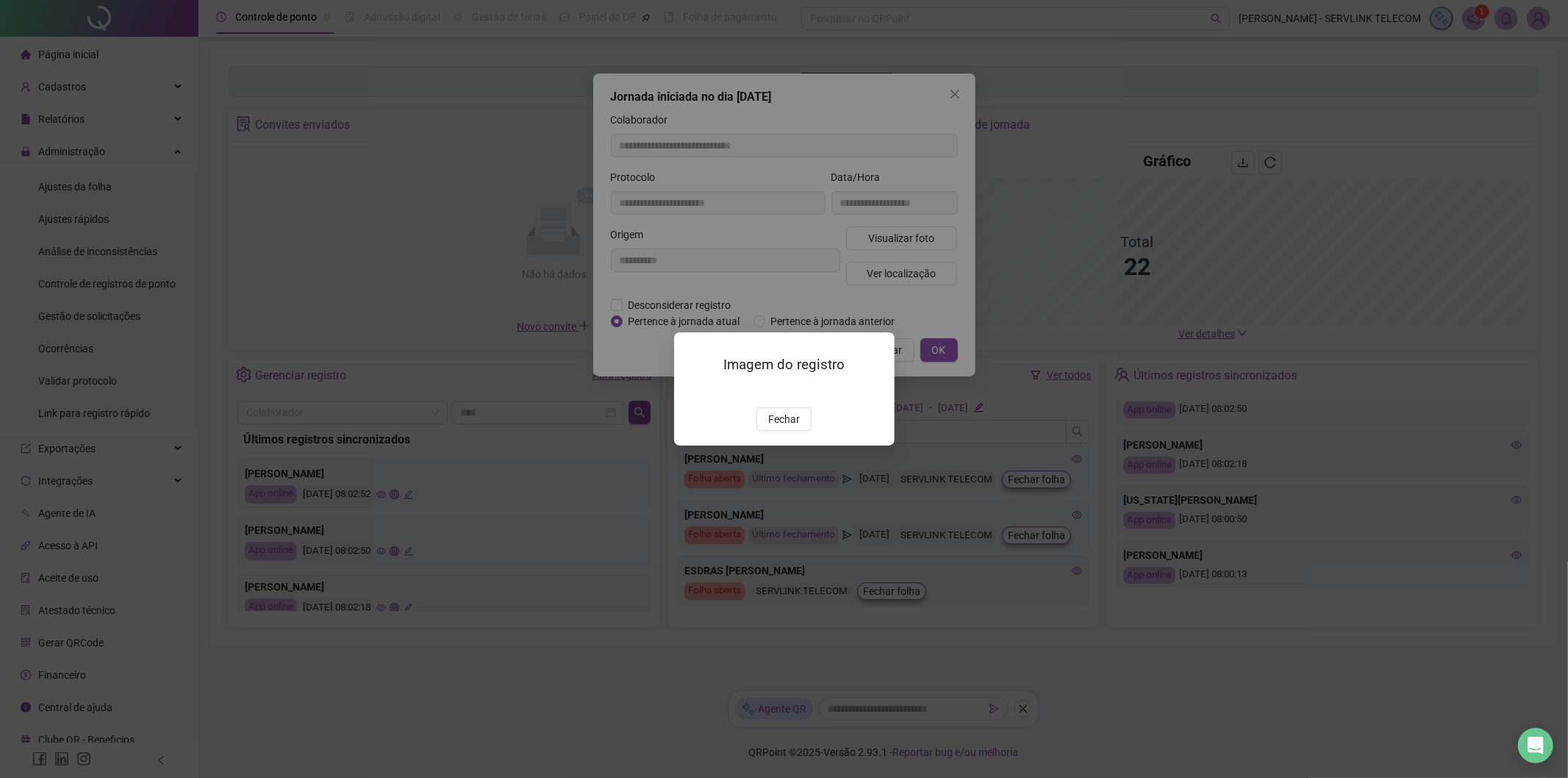
click at [798, 427] on span "Fechar" at bounding box center [784, 419] width 32 height 16
click at [797, 497] on div "Imagem do registro Fechar" at bounding box center [784, 389] width 1568 height 778
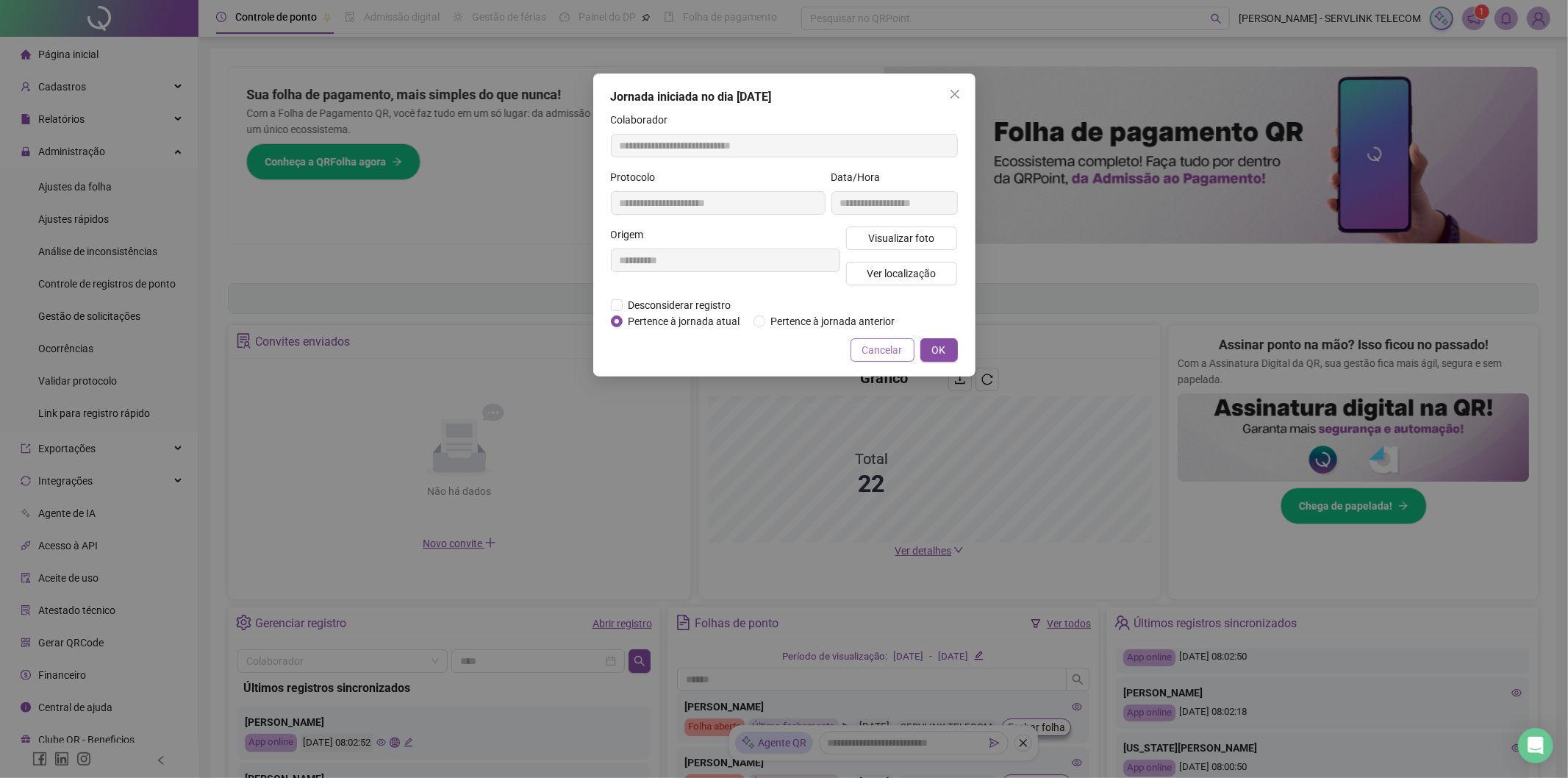
click at [882, 354] on span "Cancelar" at bounding box center [882, 350] width 41 height 16
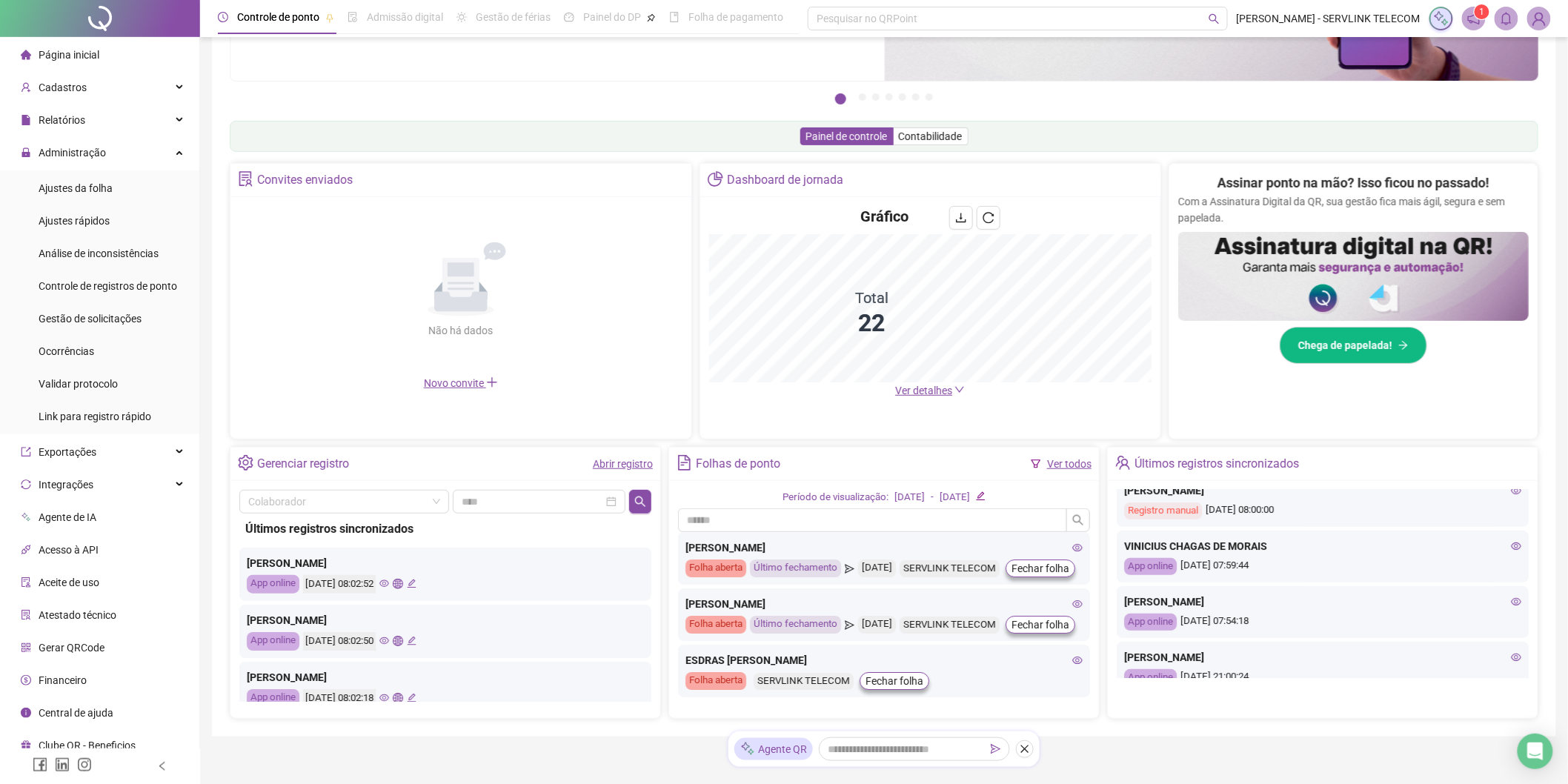
scroll to position [329, 0]
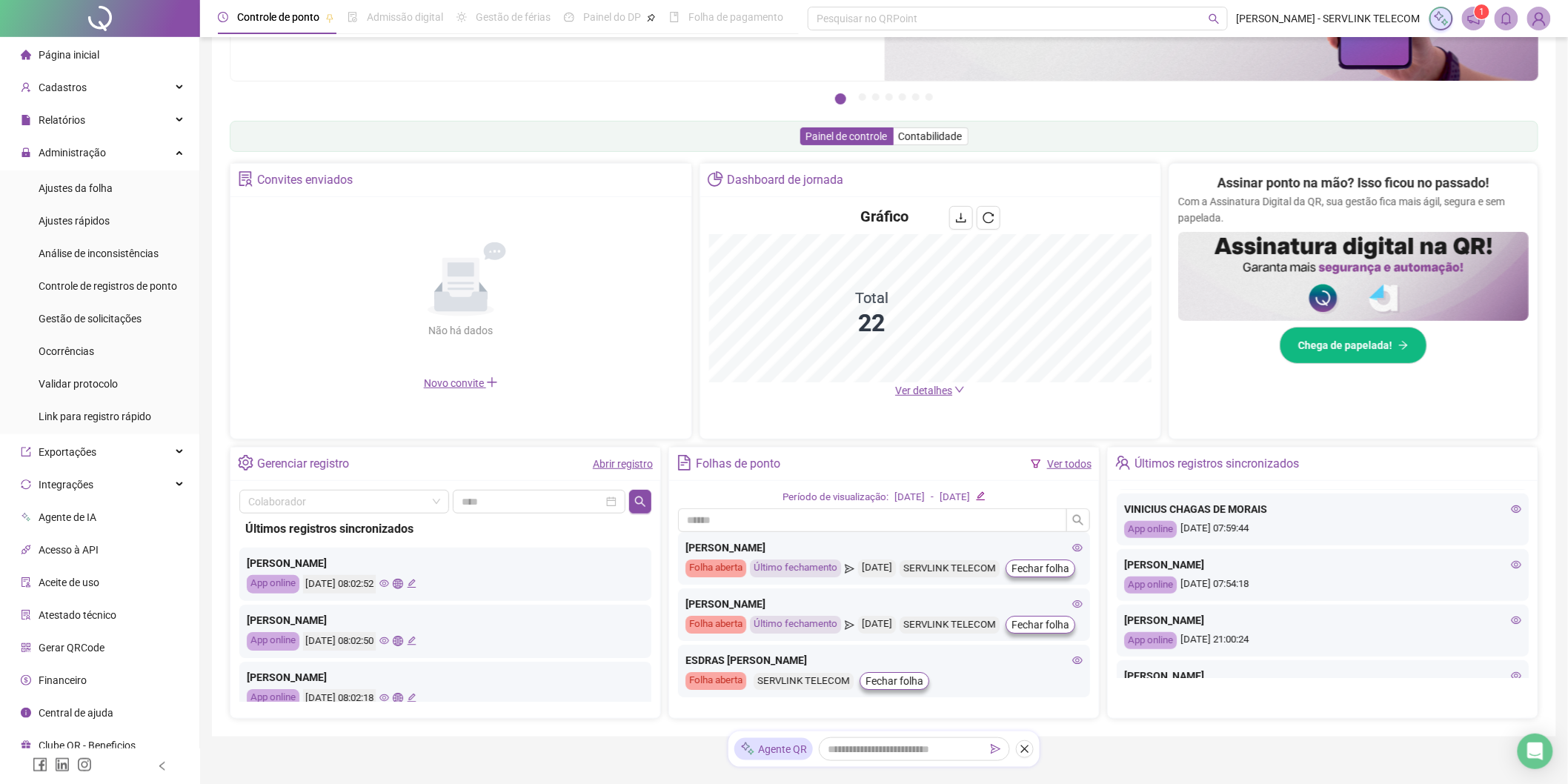
click at [1511, 564] on icon "eye" at bounding box center [1516, 565] width 11 height 11
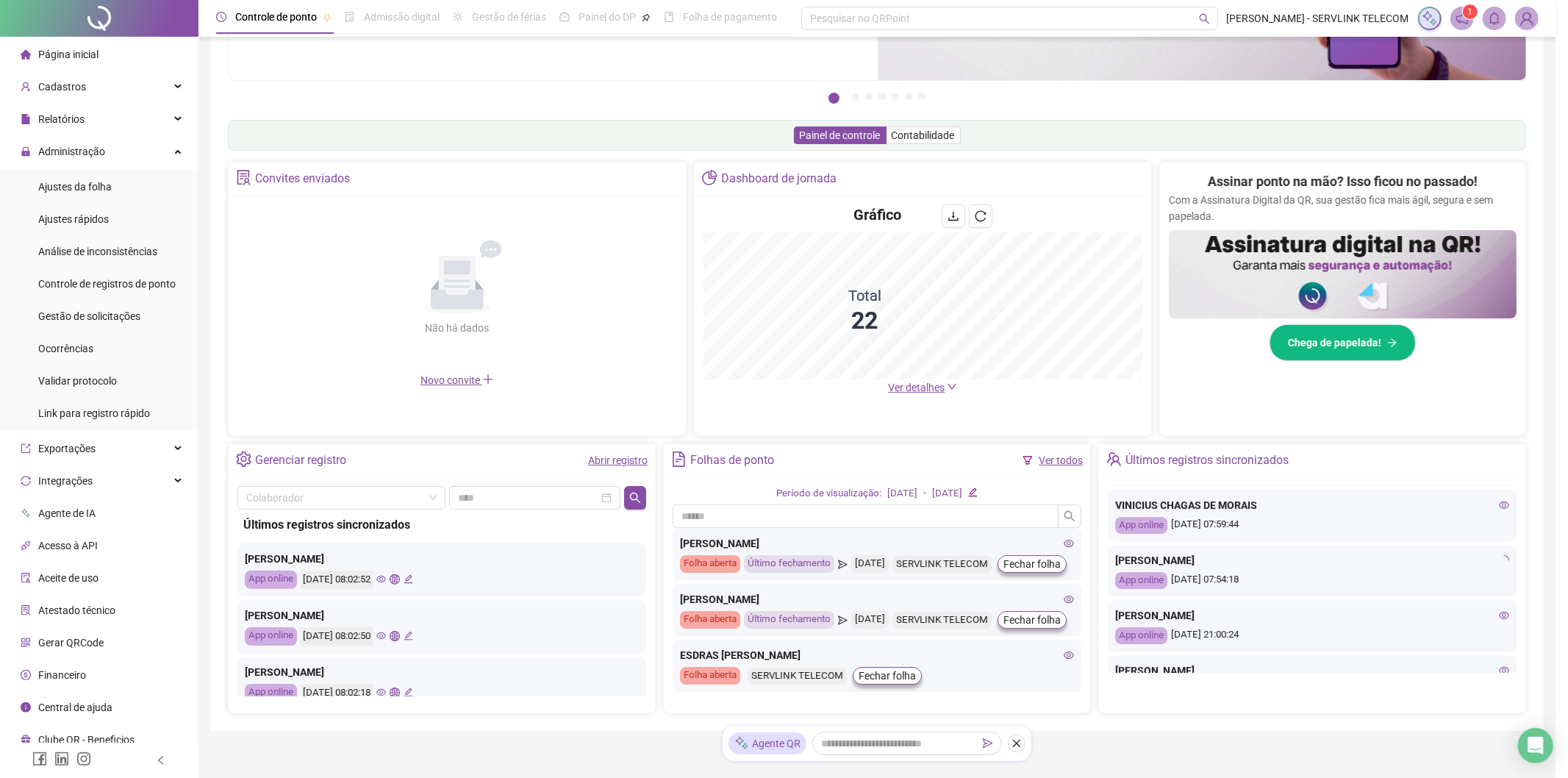
type input "**********"
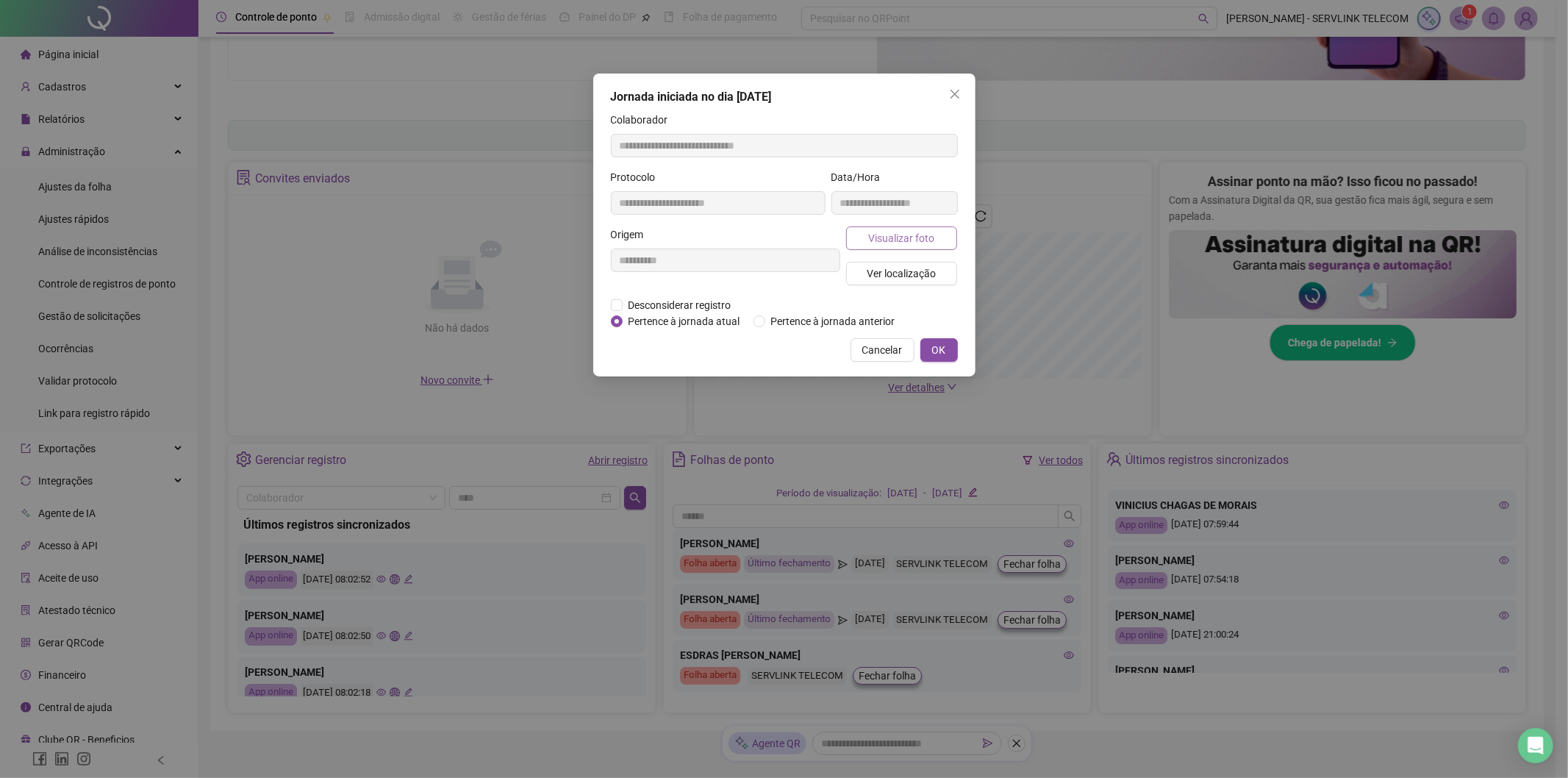
click at [922, 236] on span "Visualizar foto" at bounding box center [900, 238] width 66 height 16
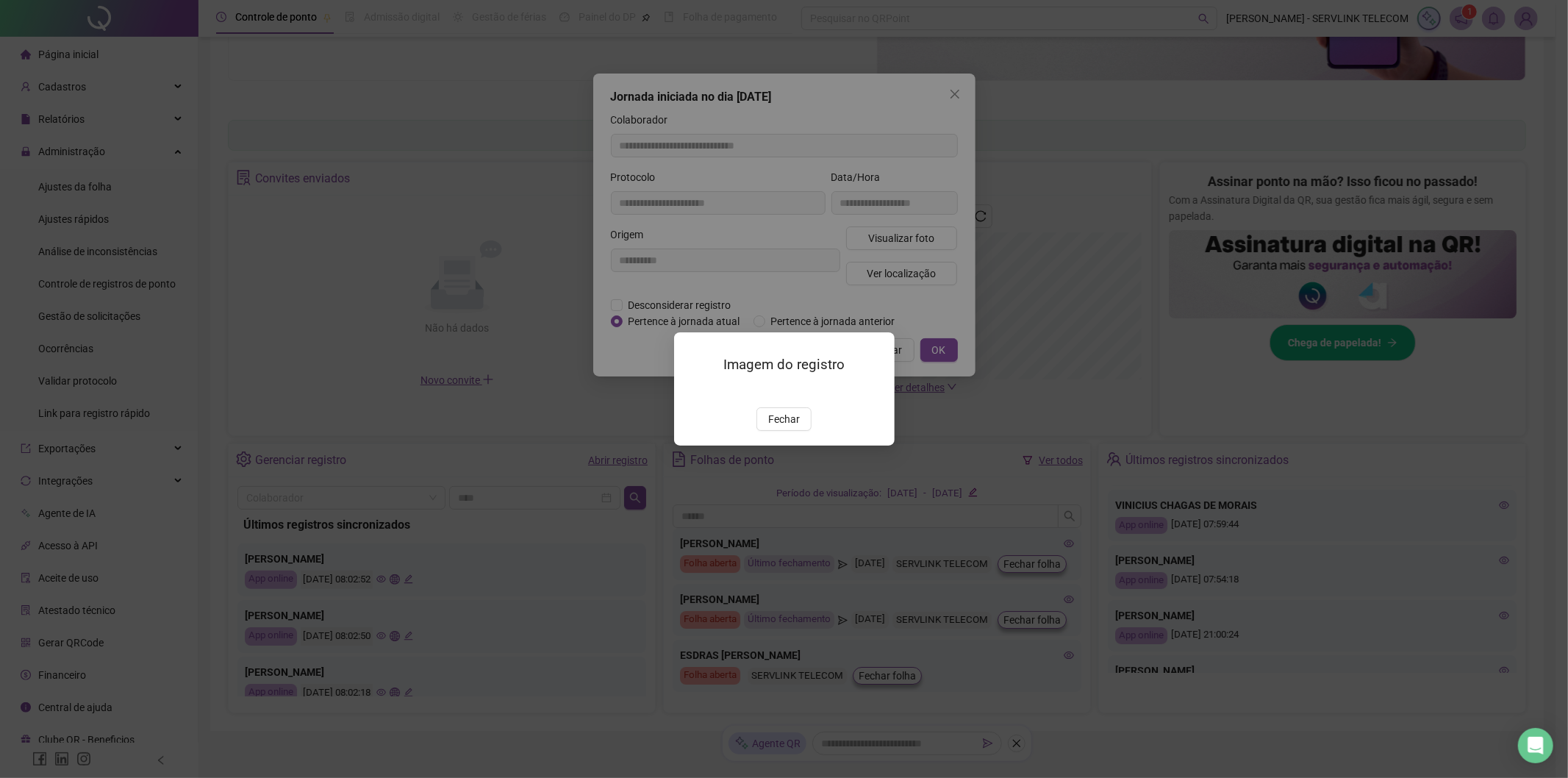
drag, startPoint x: 793, startPoint y: 502, endPoint x: 791, endPoint y: 472, distance: 30.1
click at [793, 427] on span "Fechar" at bounding box center [784, 419] width 32 height 16
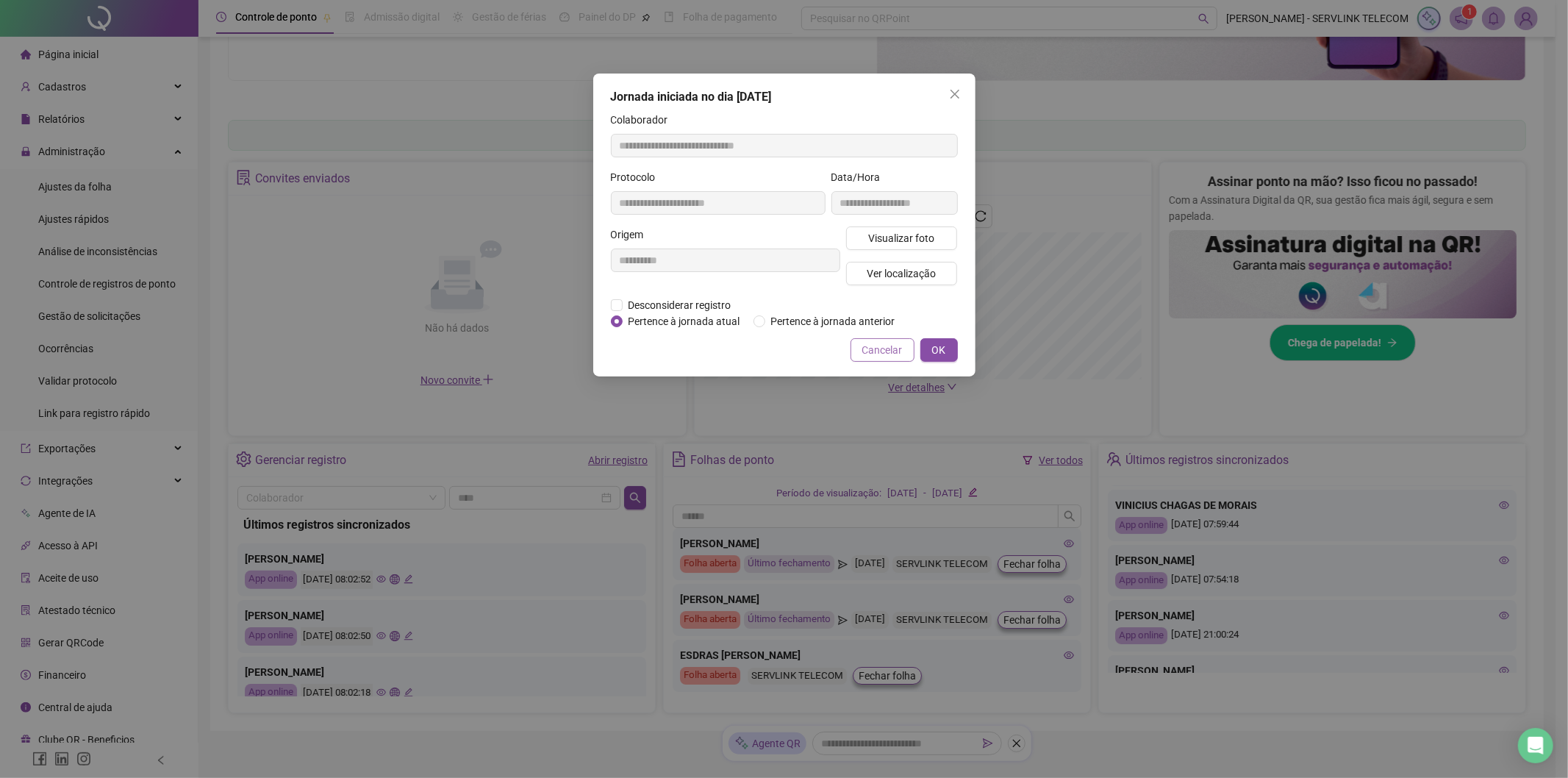
click at [865, 347] on span "Cancelar" at bounding box center [882, 350] width 41 height 16
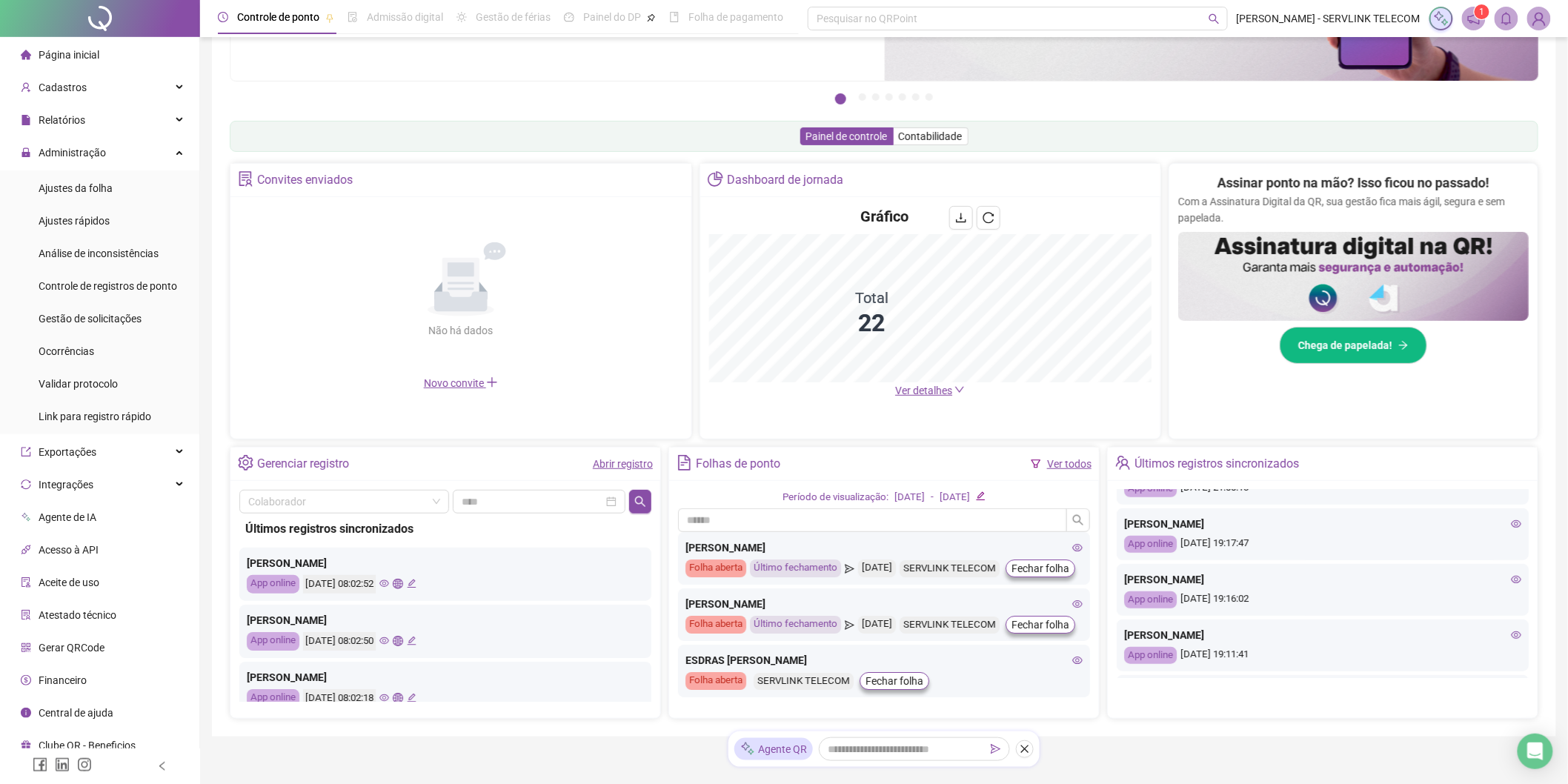
scroll to position [575, 0]
